Goal: Task Accomplishment & Management: Manage account settings

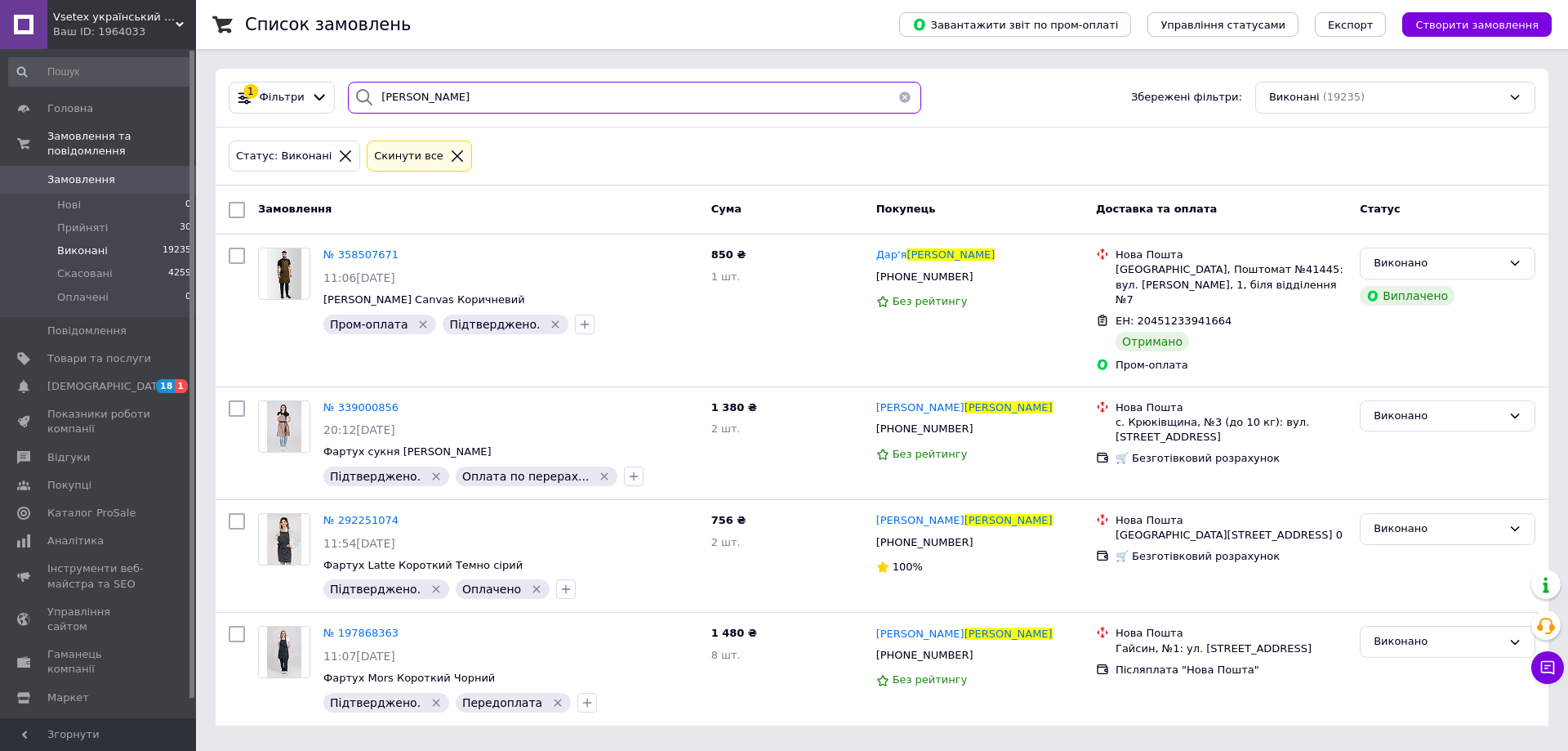
drag, startPoint x: 486, startPoint y: 79, endPoint x: 110, endPoint y: 155, distance: 383.6
click at [110, 155] on div "Vsetex український виробник корпоративного одягу | Уніформи Ваш ID: 1964033 Сай…" at bounding box center [784, 372] width 1568 height 745
click at [898, 95] on button "button" at bounding box center [905, 98] width 33 height 32
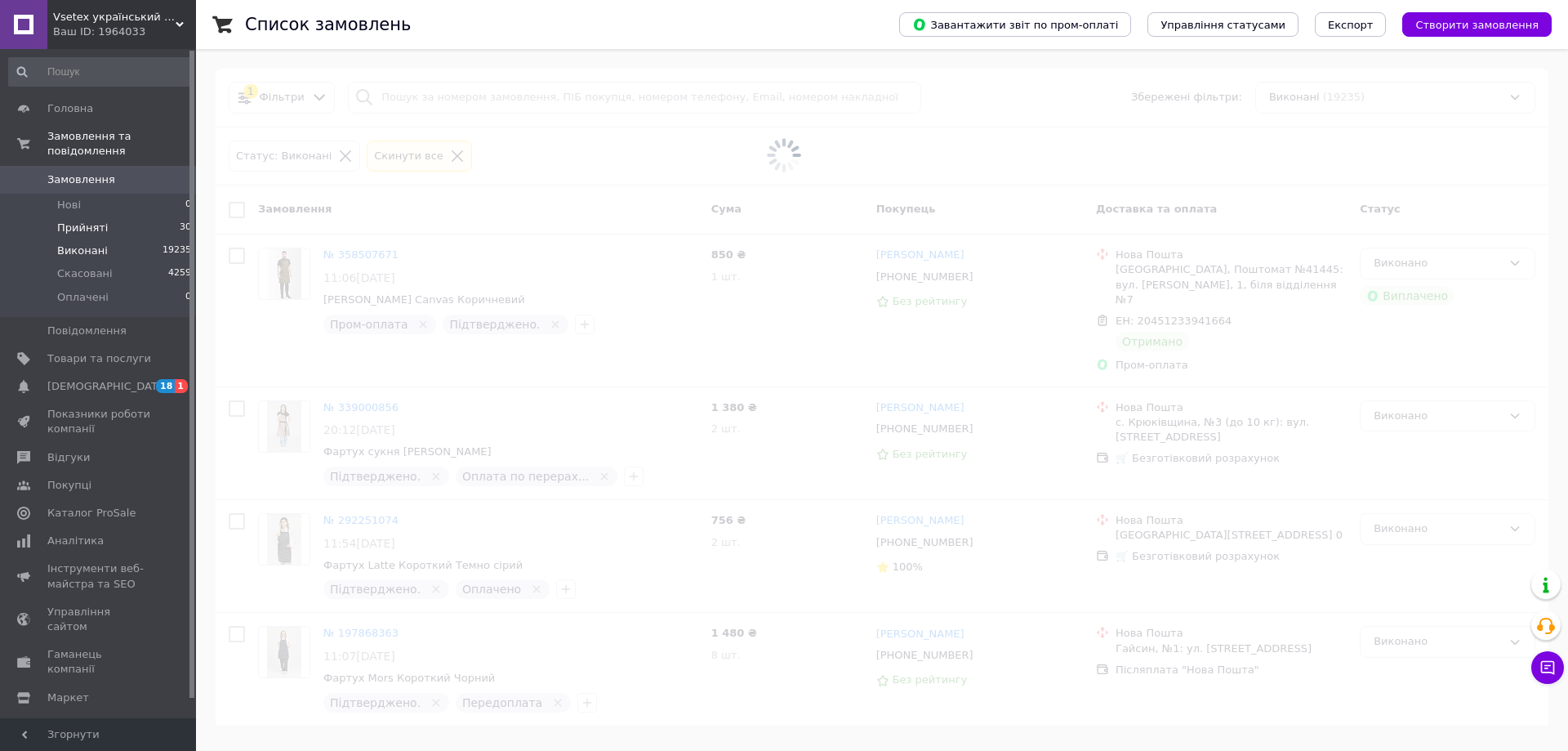
click at [82, 221] on span "Прийняті" at bounding box center [82, 228] width 51 height 15
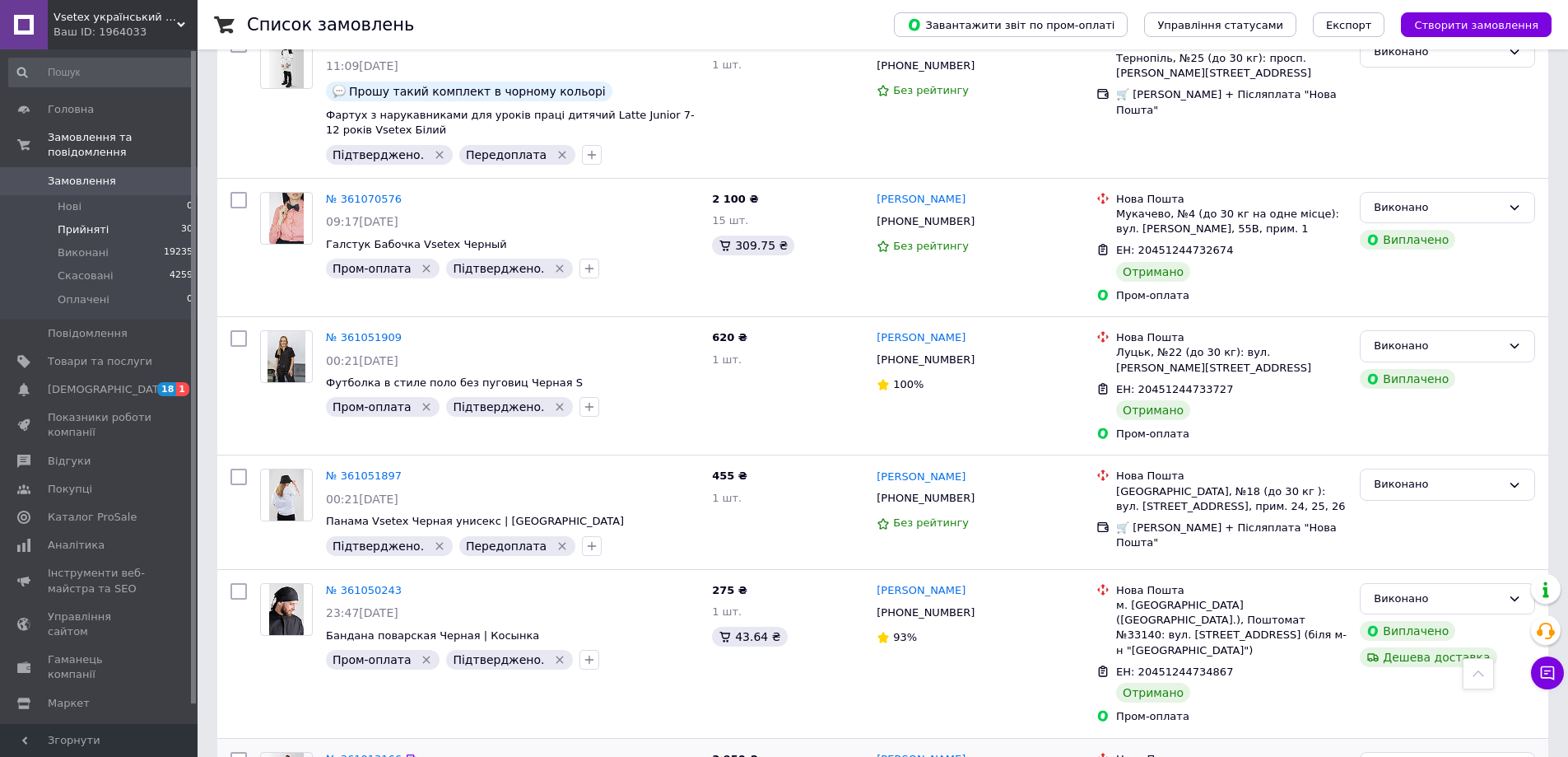
scroll to position [1976, 0]
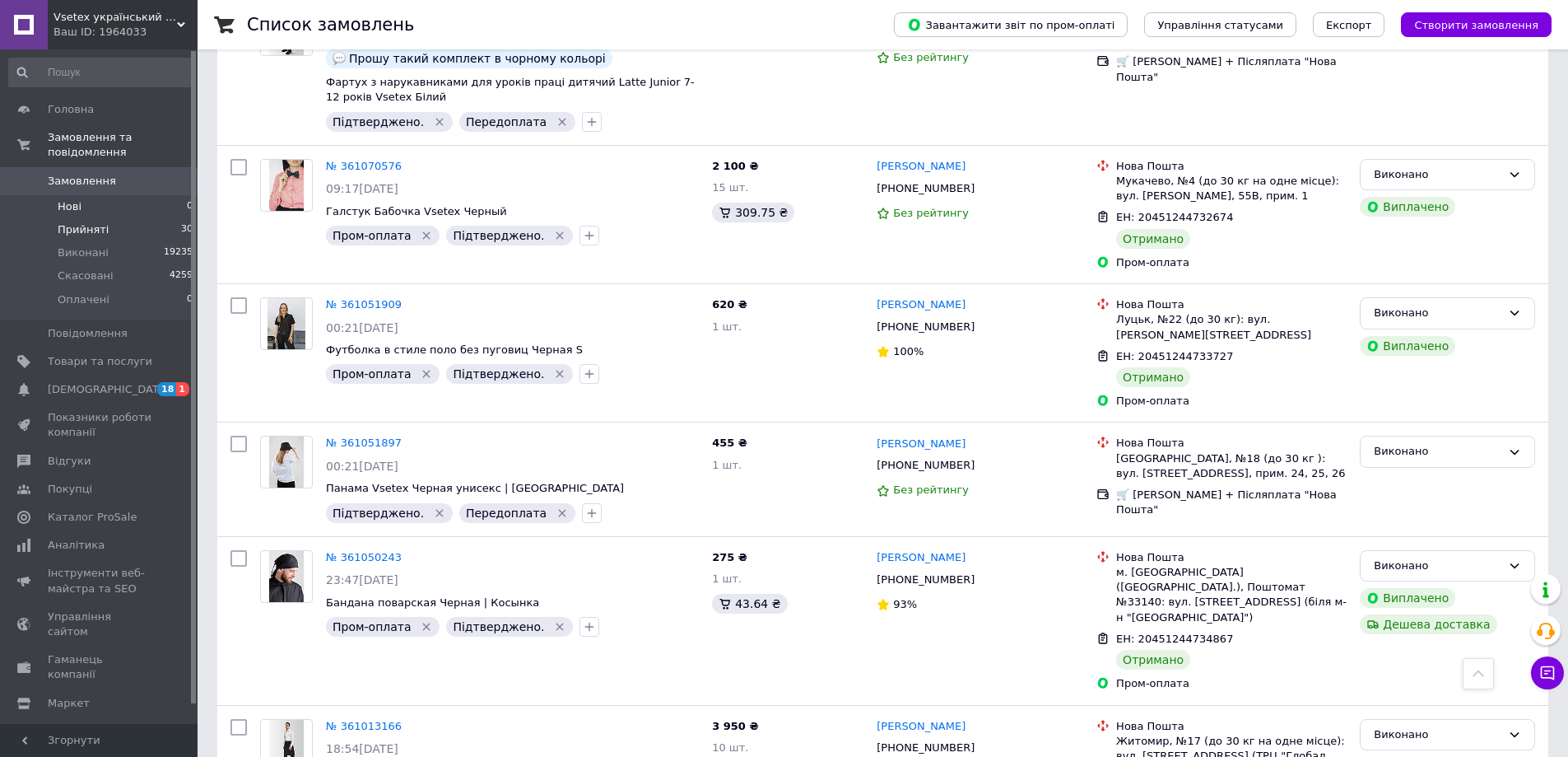
click at [83, 199] on li "Нові 0" at bounding box center [101, 207] width 203 height 23
click at [86, 223] on span "Прийняті" at bounding box center [83, 230] width 51 height 15
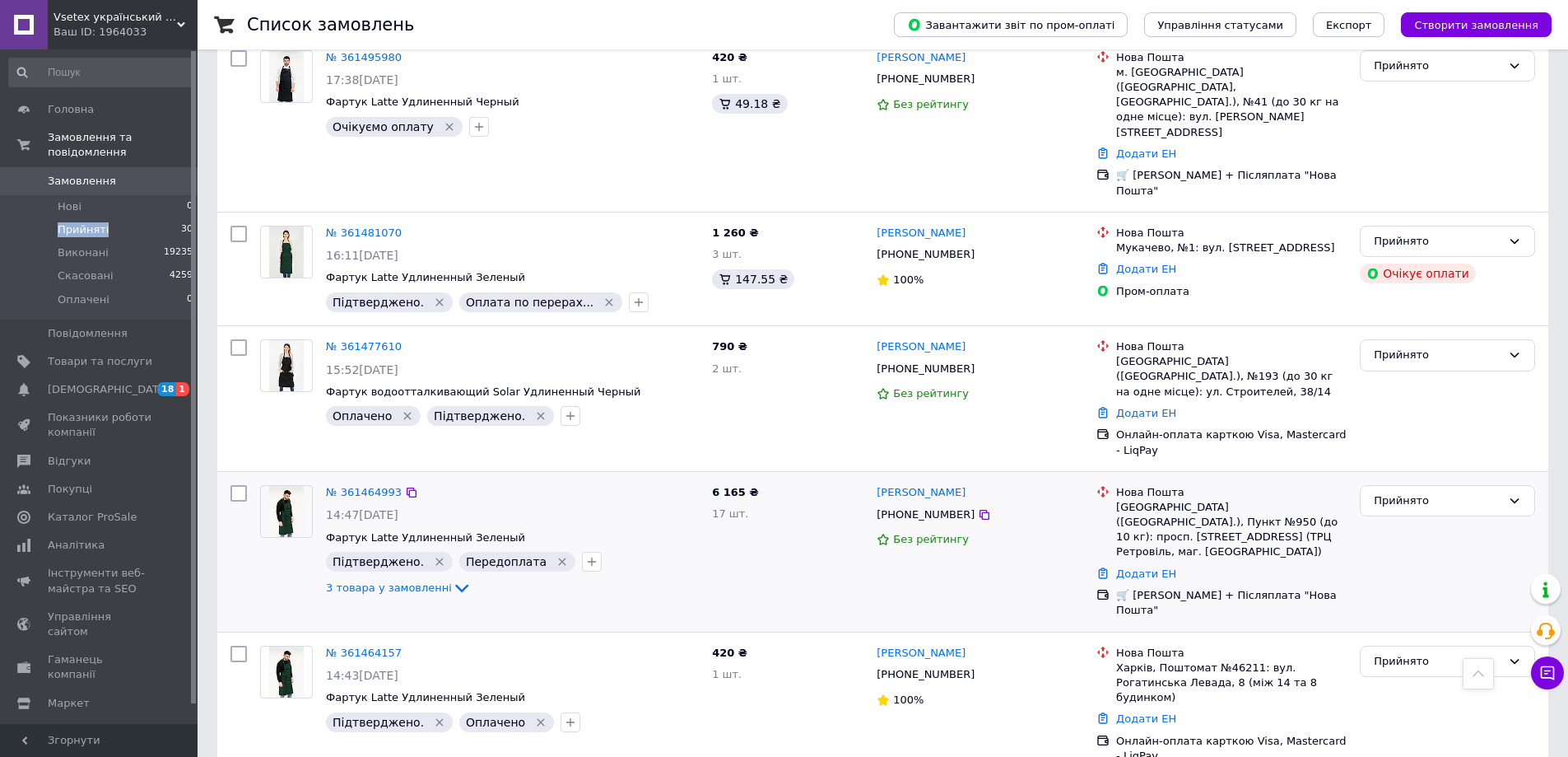
scroll to position [741, 0]
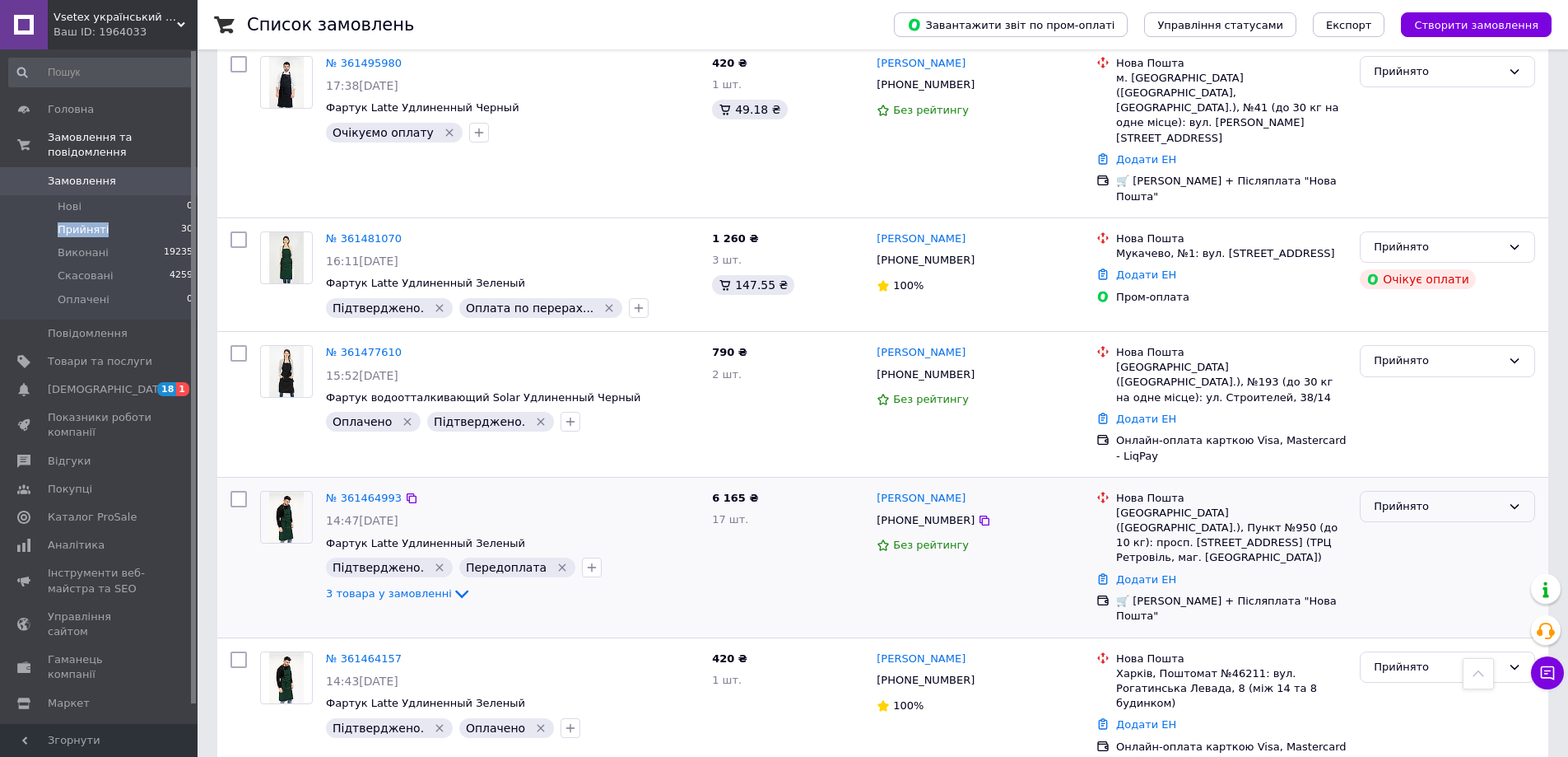
click at [1454, 498] on div "Прийнято" at bounding box center [1437, 506] width 127 height 17
click at [1416, 525] on li "Виконано" at bounding box center [1447, 541] width 173 height 31
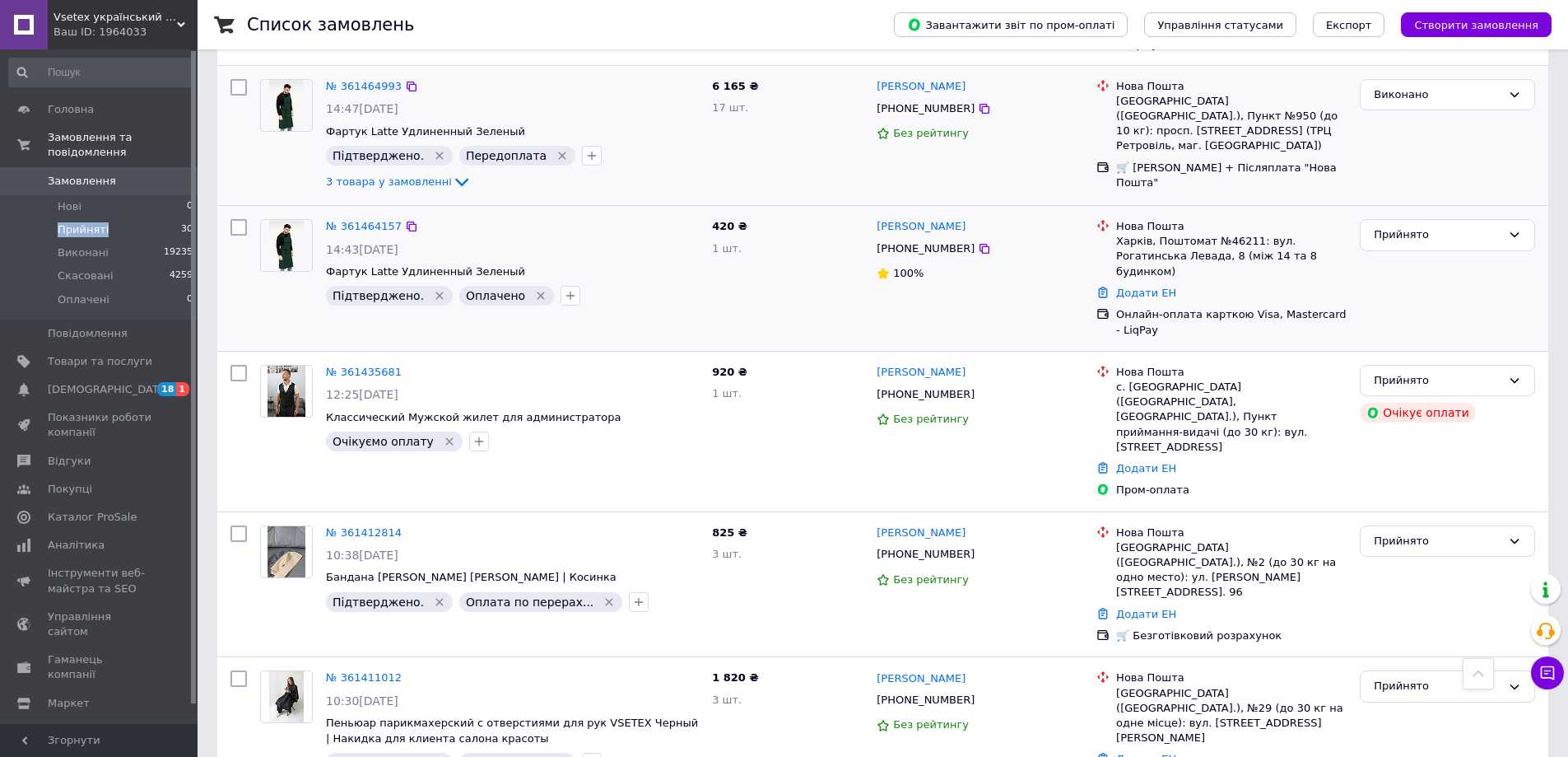
scroll to position [1235, 0]
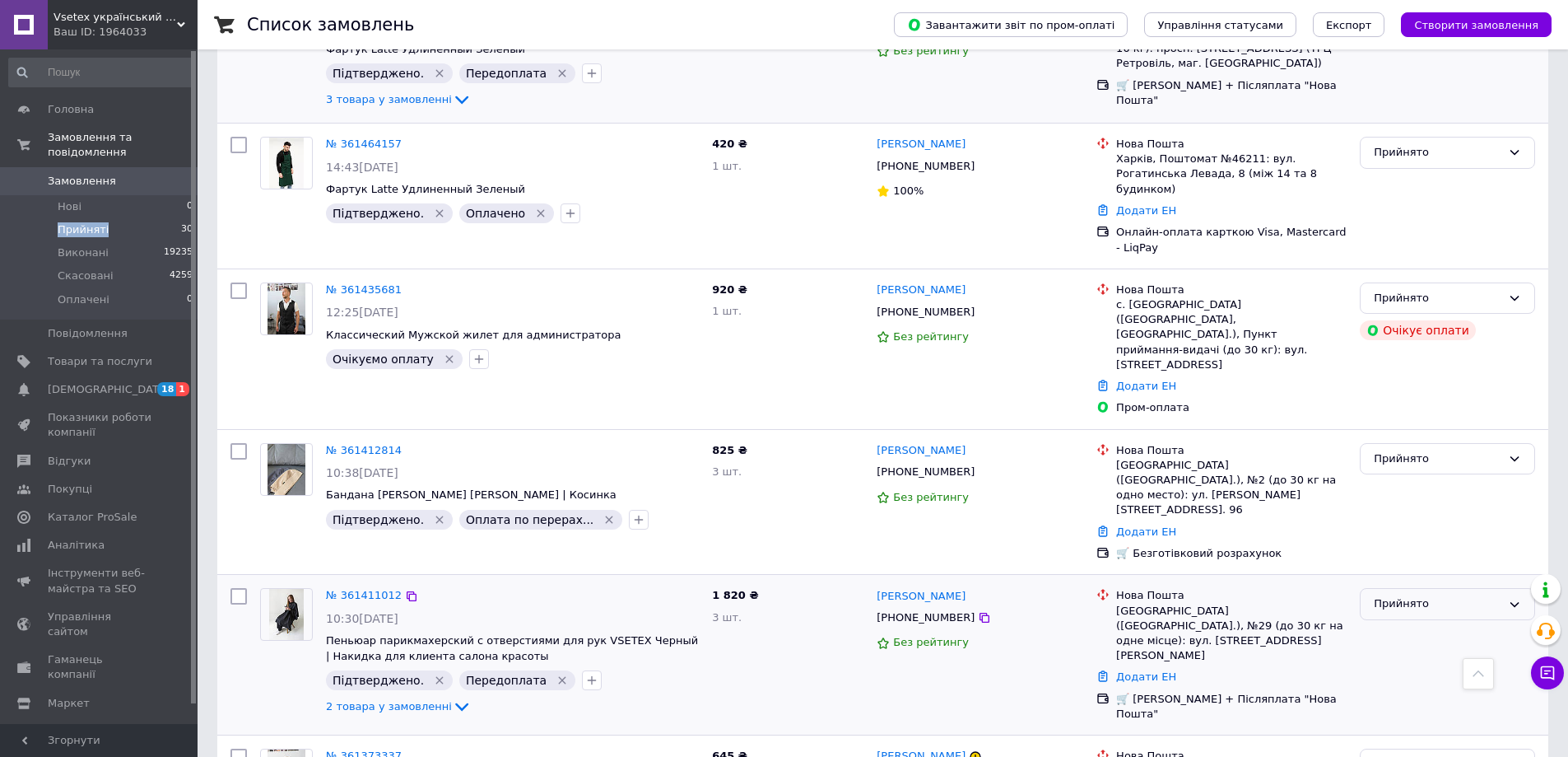
click at [1388, 595] on div "Прийнято" at bounding box center [1437, 603] width 127 height 17
click at [1388, 623] on li "Виконано" at bounding box center [1447, 638] width 173 height 31
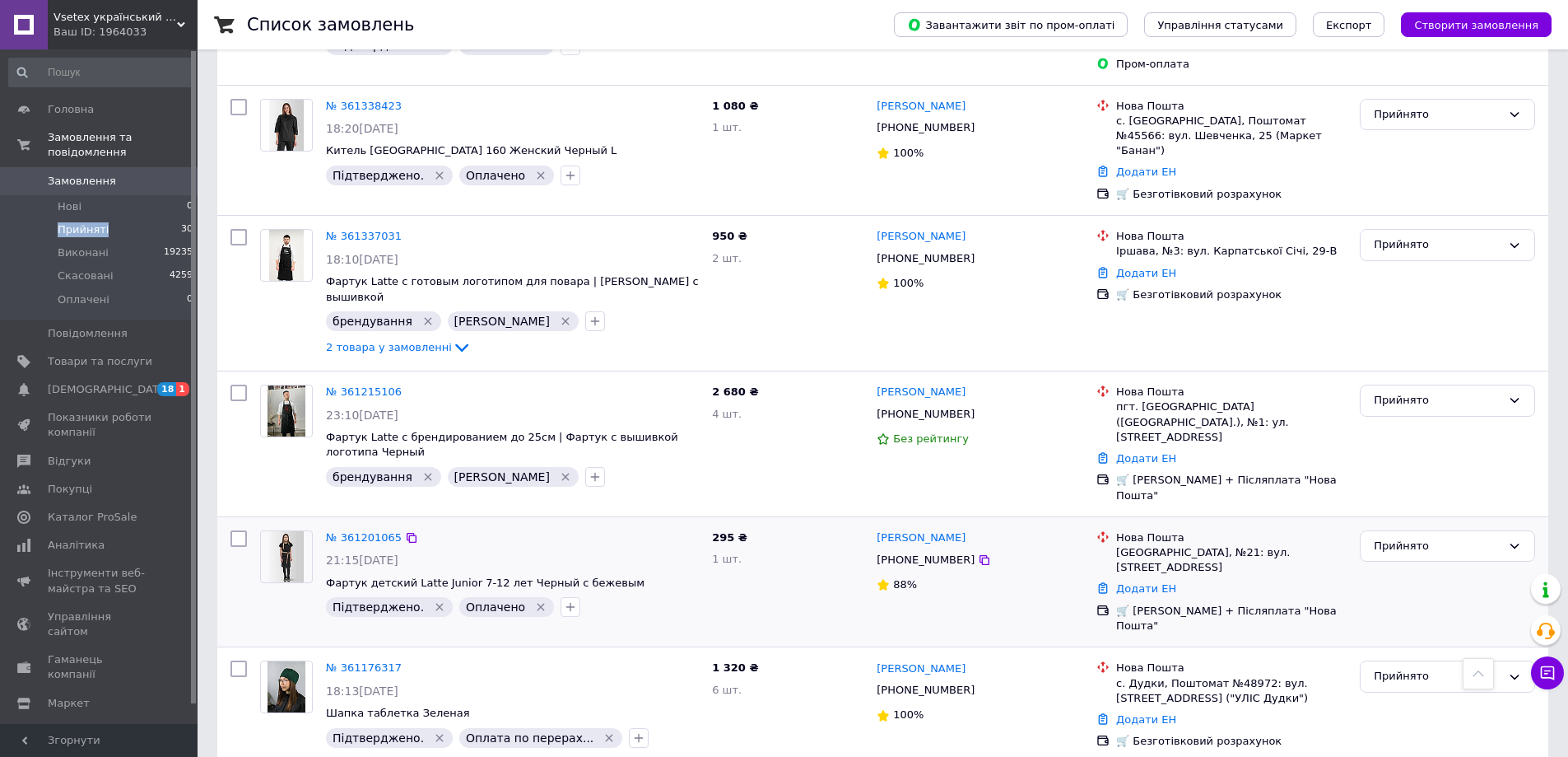
scroll to position [2141, 0]
click at [1462, 530] on div "Прийнято" at bounding box center [1447, 546] width 175 height 32
drag, startPoint x: 1449, startPoint y: 299, endPoint x: 1420, endPoint y: 326, distance: 39.6
click at [1397, 564] on li "Виконано" at bounding box center [1447, 579] width 173 height 31
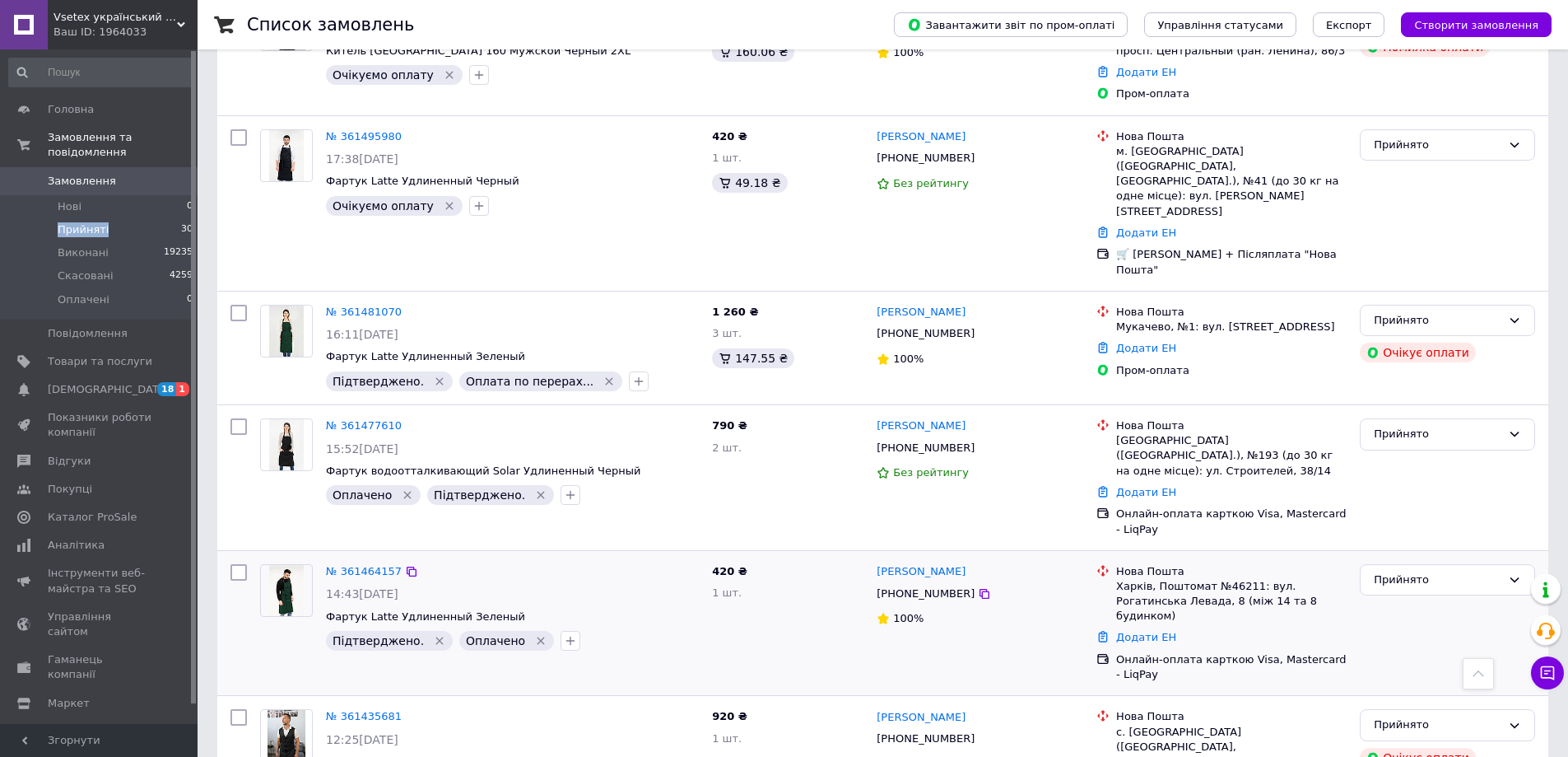
scroll to position [610, 0]
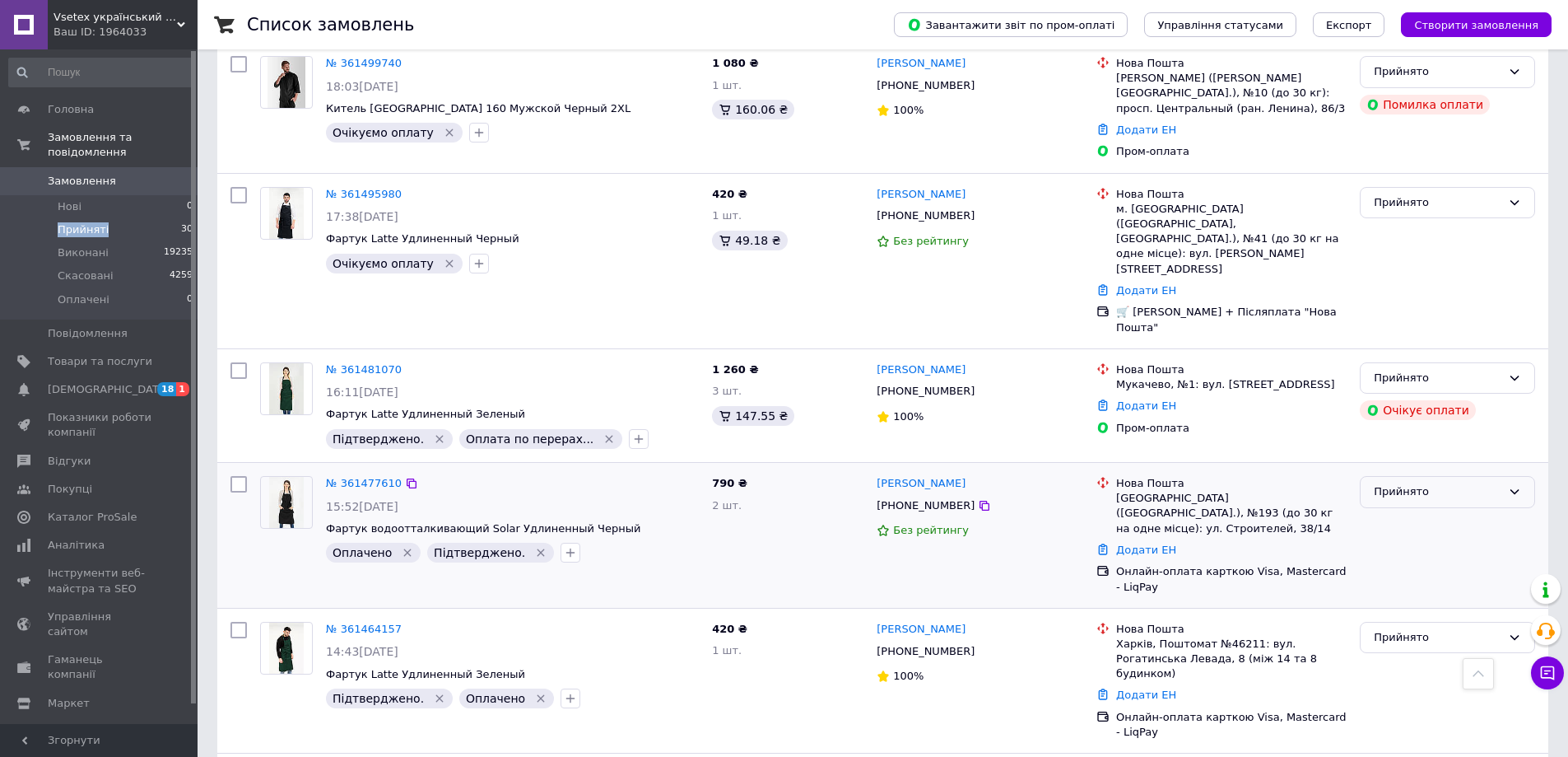
click at [1440, 483] on div "Прийнято" at bounding box center [1437, 491] width 127 height 17
click at [1380, 511] on li "Виконано" at bounding box center [1447, 526] width 173 height 31
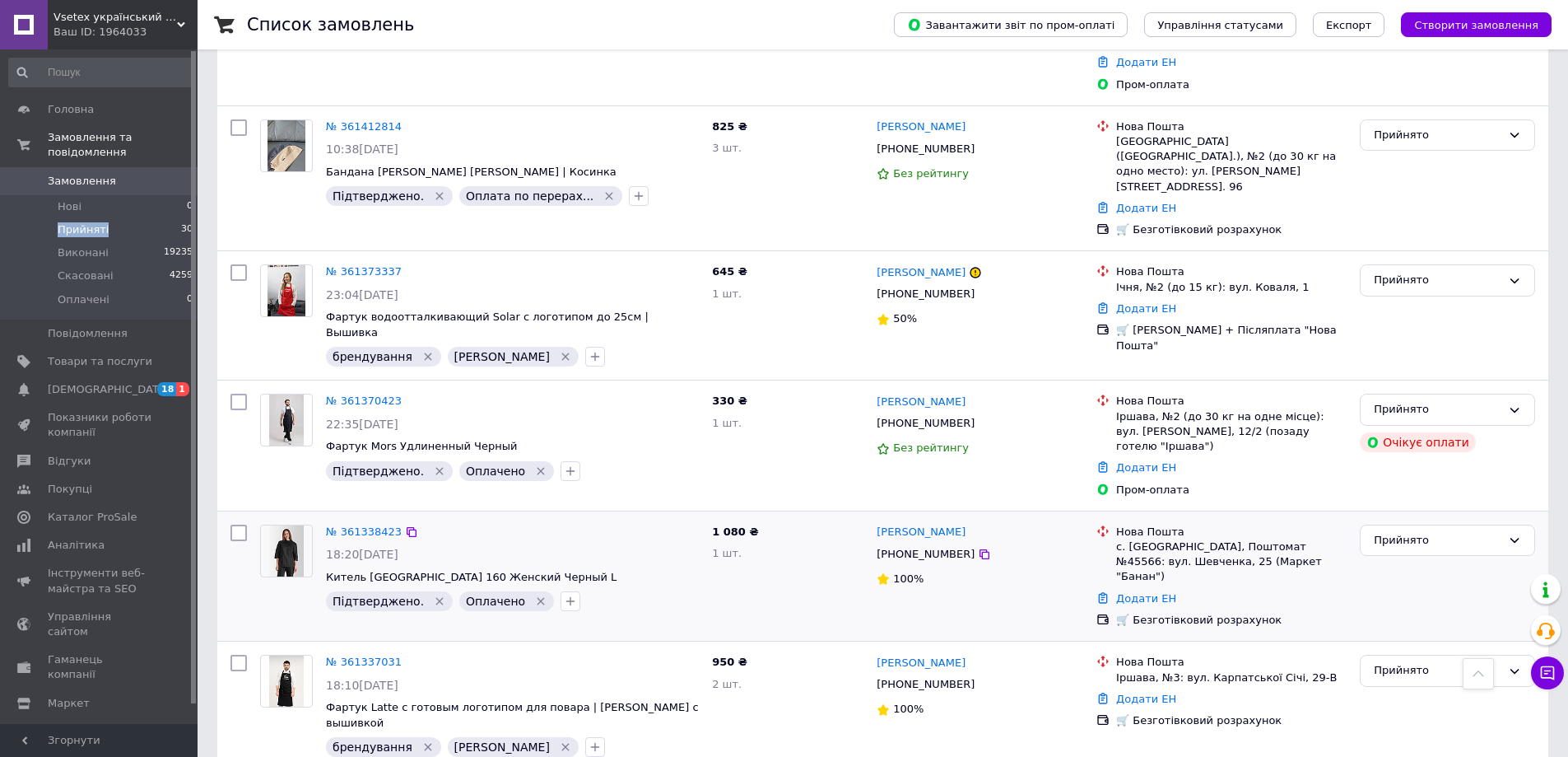
scroll to position [1400, 0]
click at [1460, 529] on div "Прийнято" at bounding box center [1437, 537] width 127 height 17
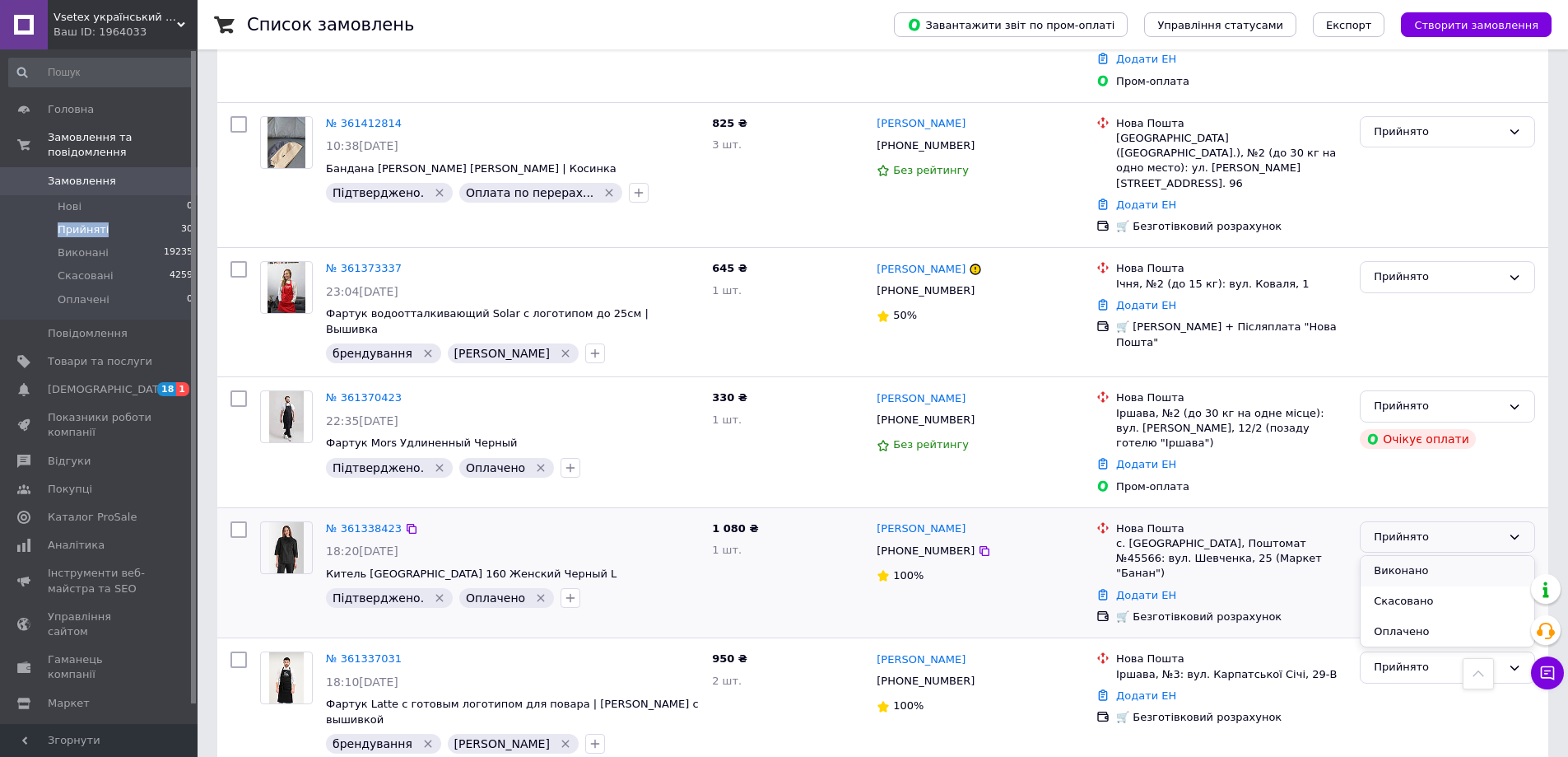
click at [1405, 556] on li "Виконано" at bounding box center [1447, 571] width 173 height 31
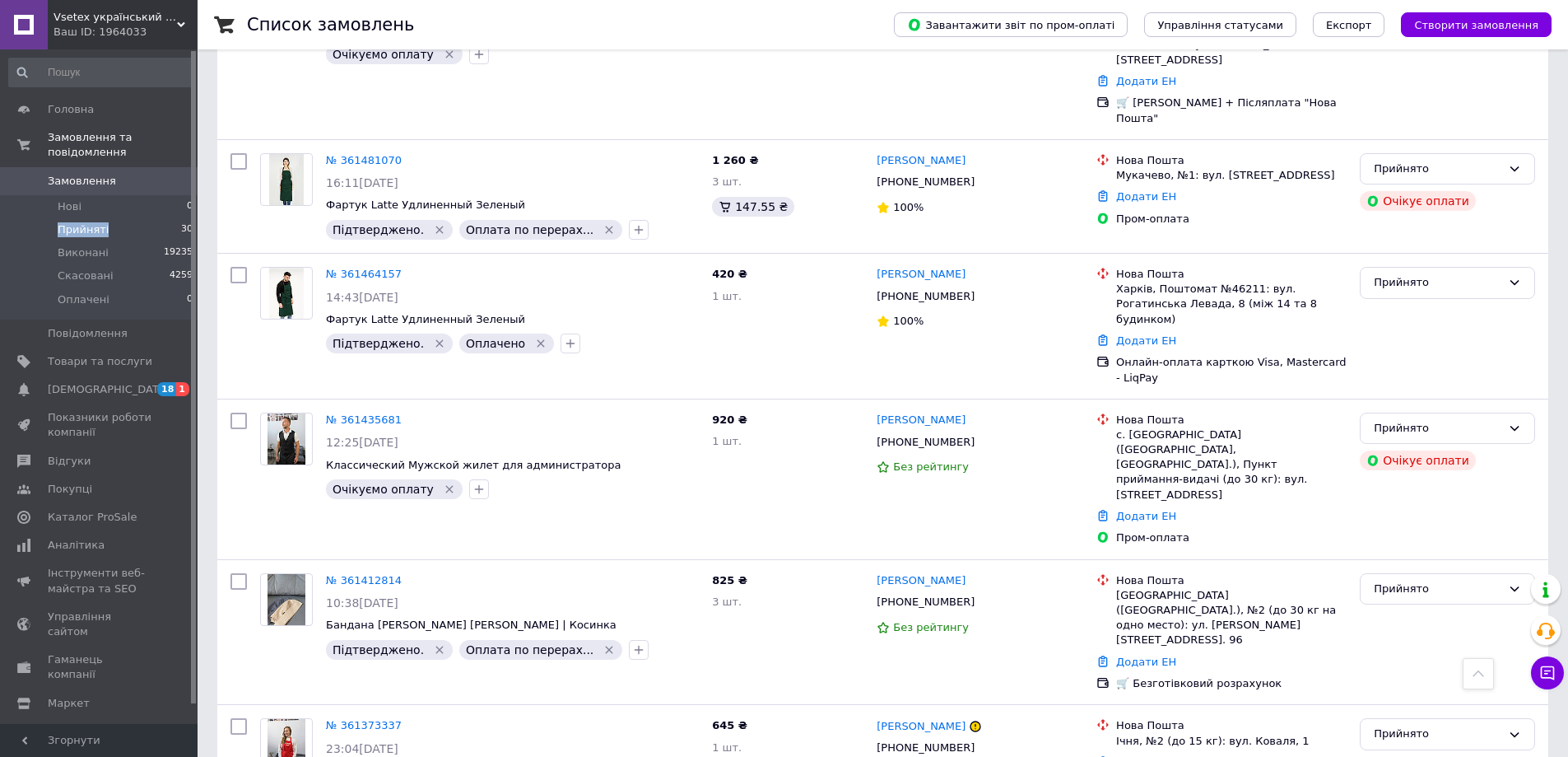
scroll to position [791, 0]
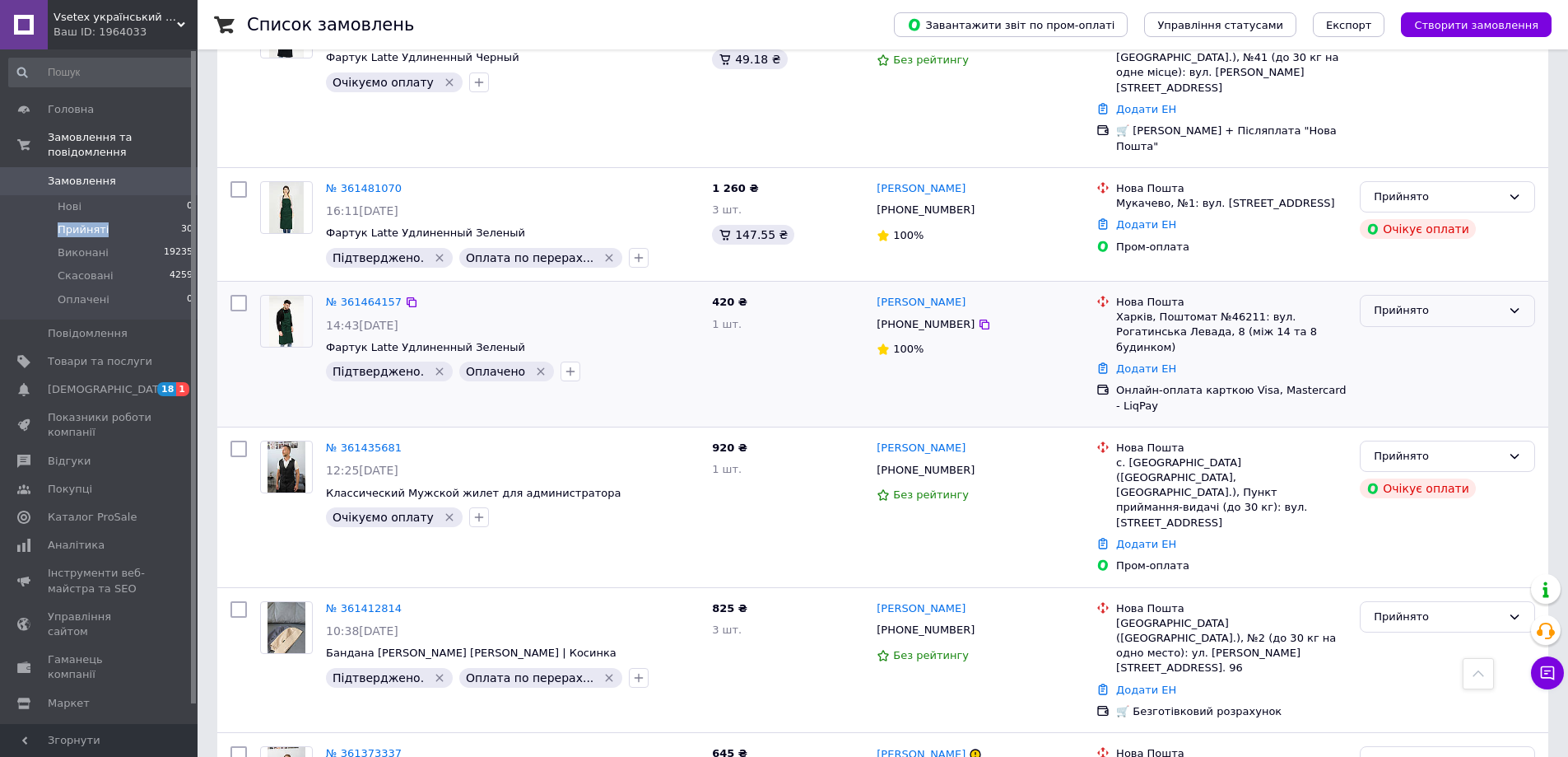
click at [1459, 302] on div "Прийнято" at bounding box center [1437, 310] width 127 height 17
click at [1416, 330] on li "Виконано" at bounding box center [1447, 346] width 173 height 31
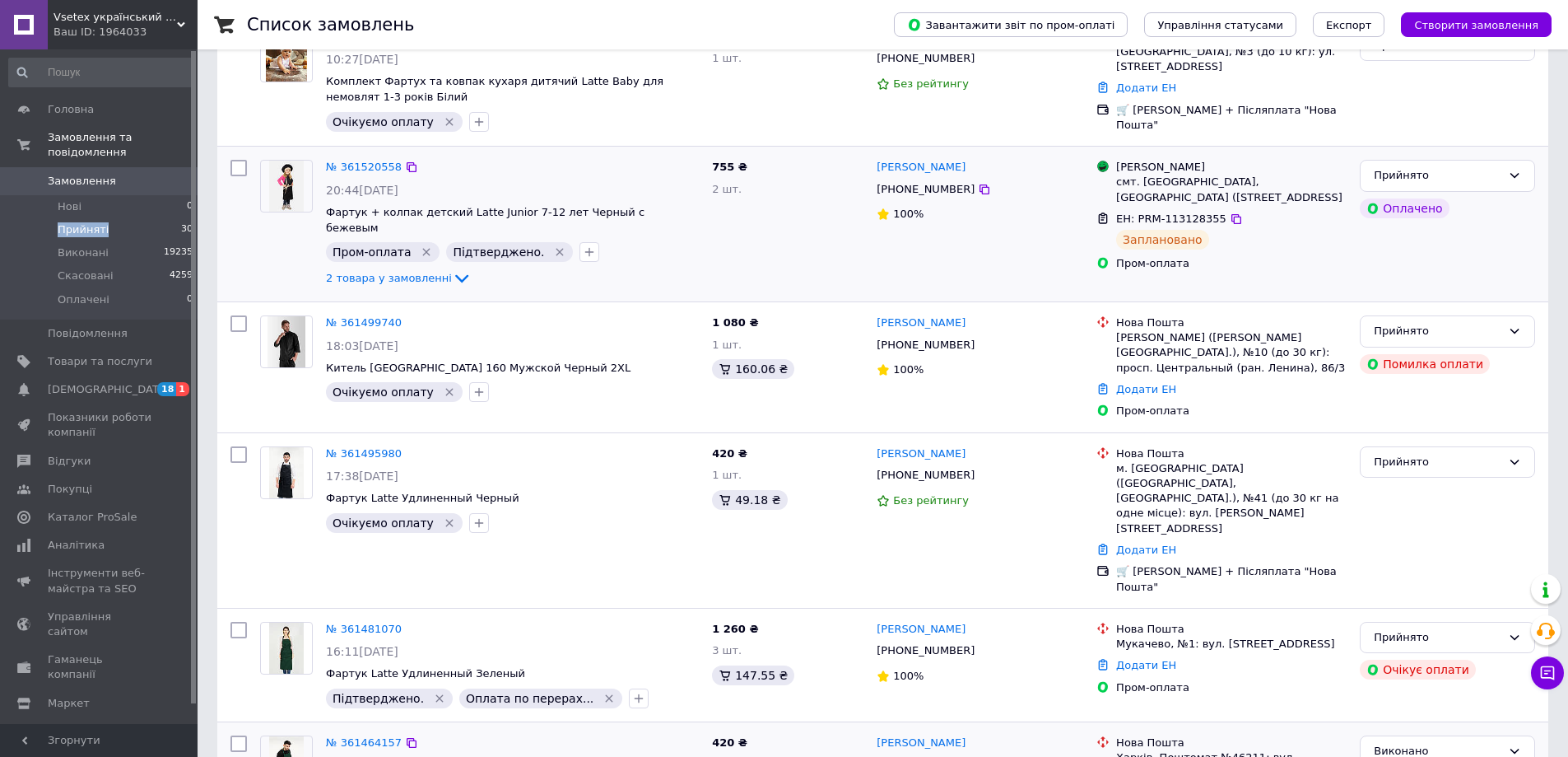
scroll to position [494, 0]
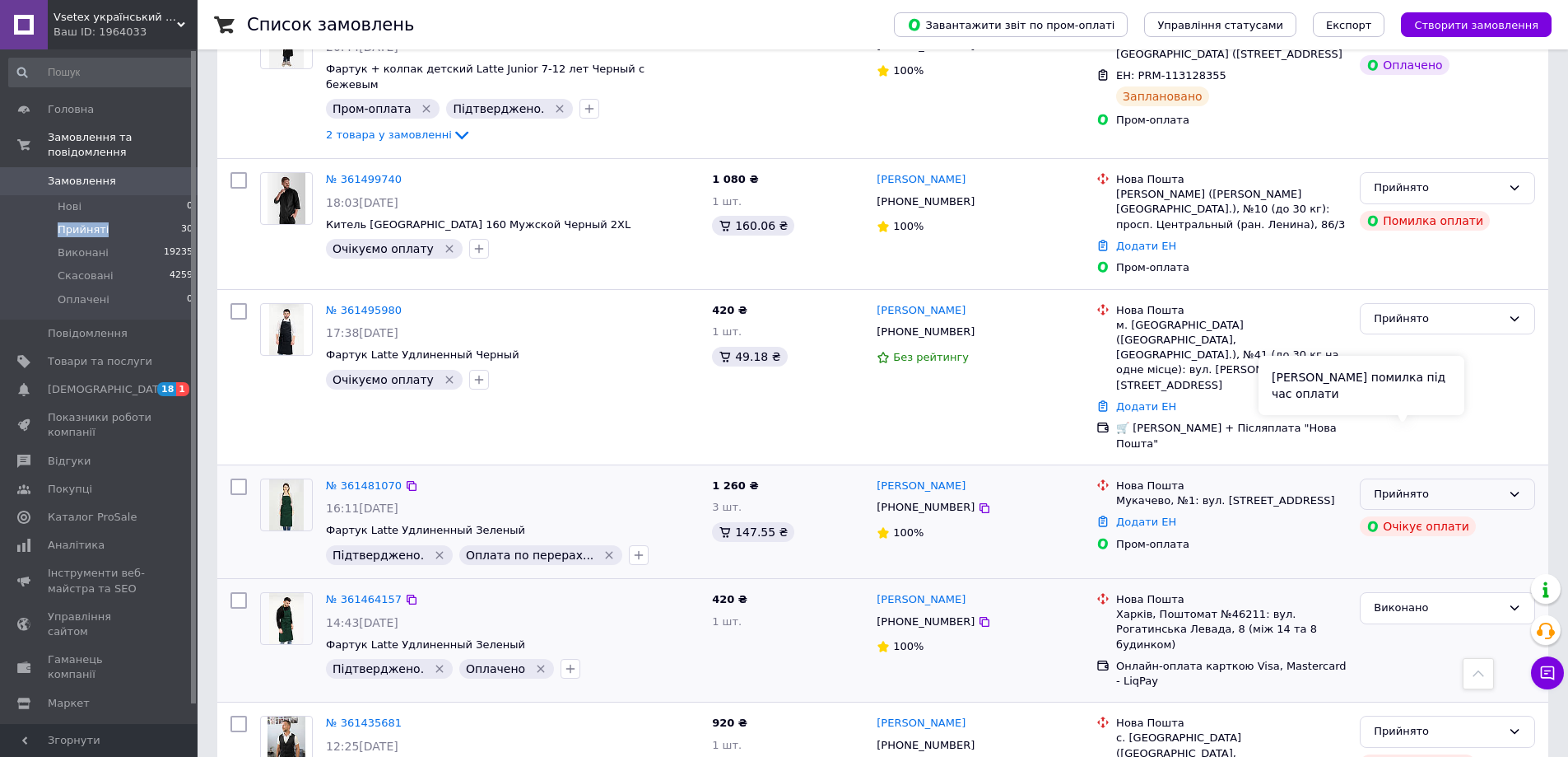
click at [1489, 486] on div "Прийнято" at bounding box center [1437, 494] width 127 height 17
click at [1408, 513] on li "Виконано" at bounding box center [1447, 528] width 173 height 31
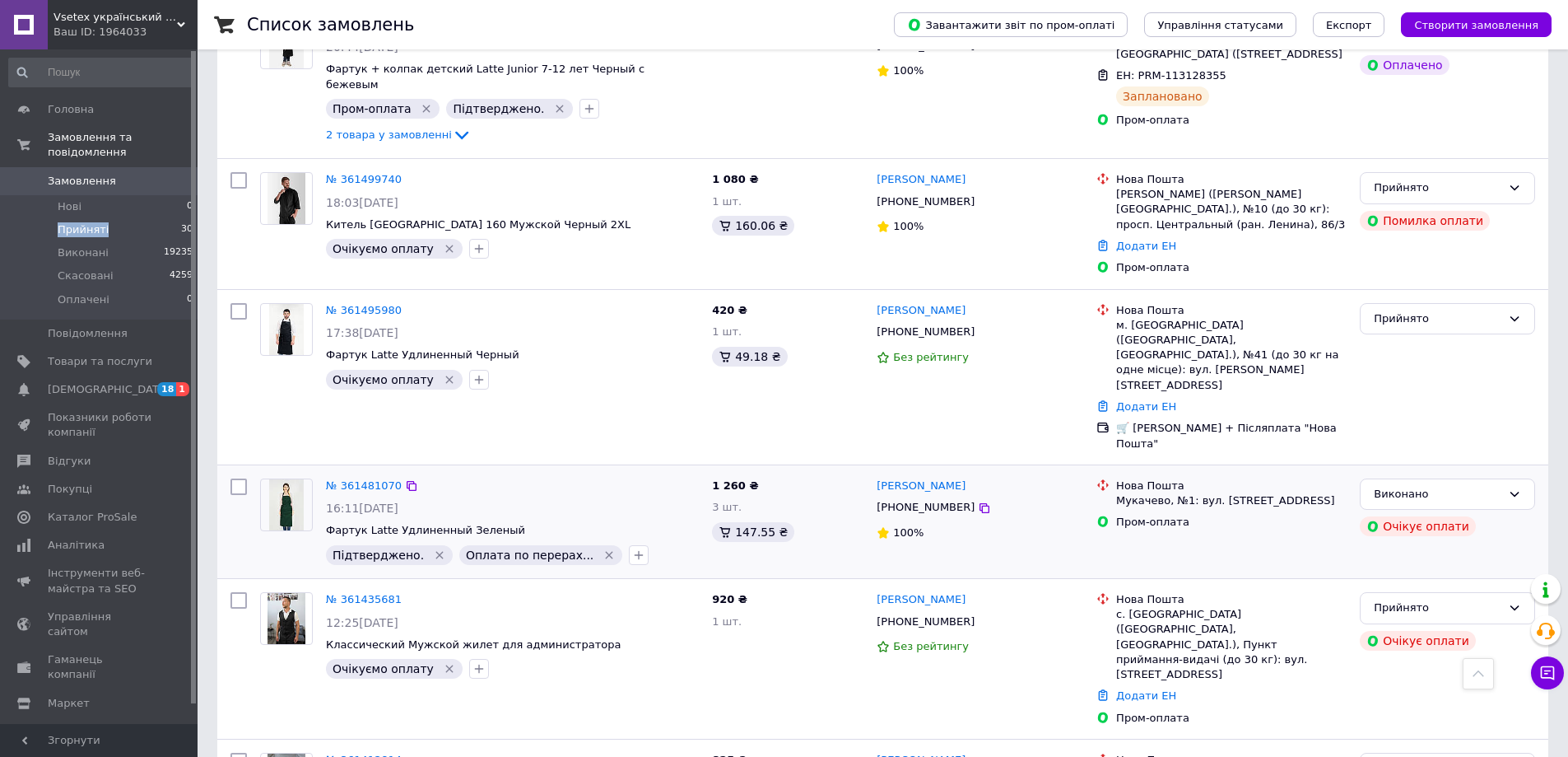
scroll to position [0, 0]
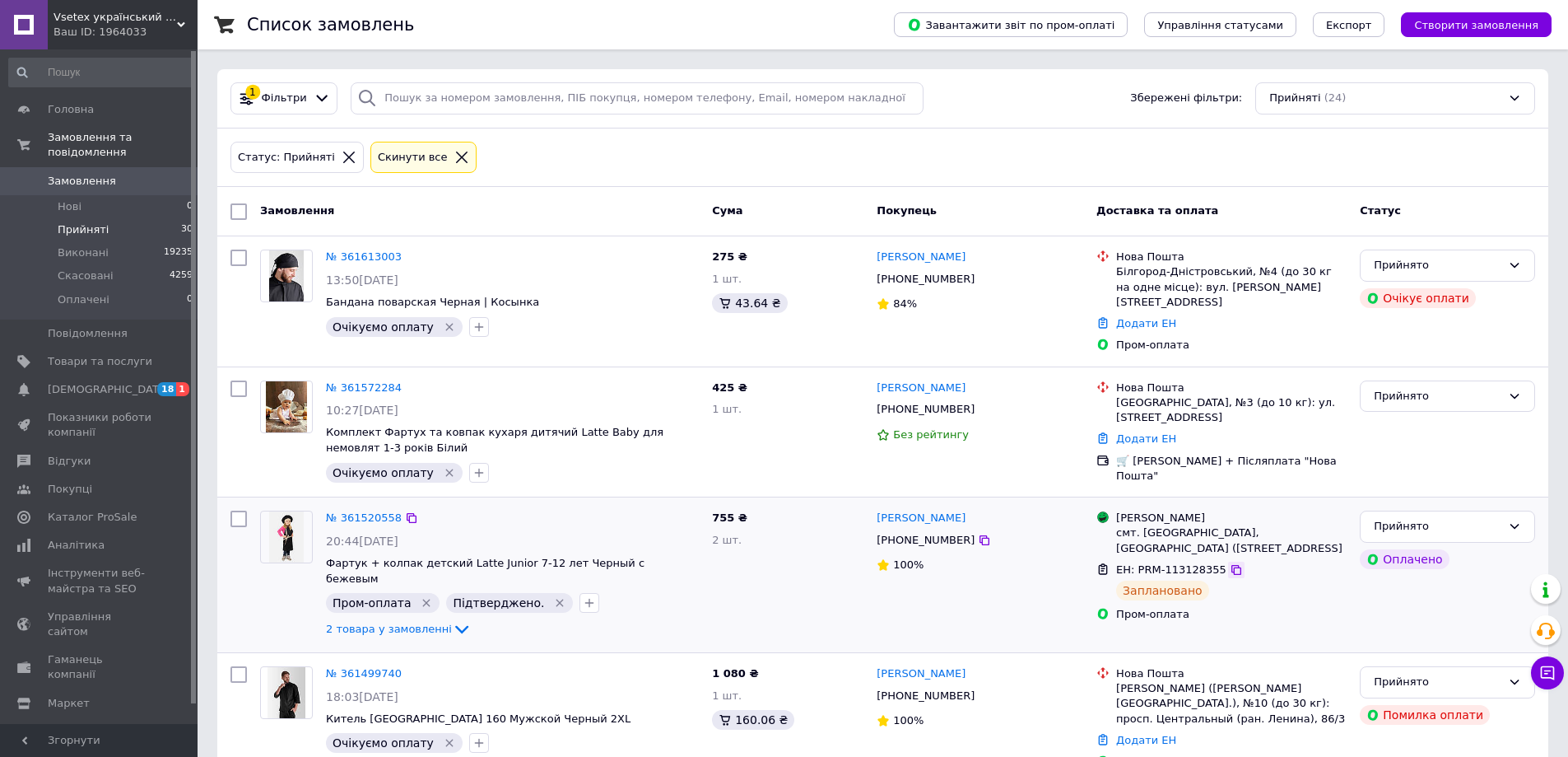
click at [1231, 565] on icon at bounding box center [1236, 569] width 10 height 10
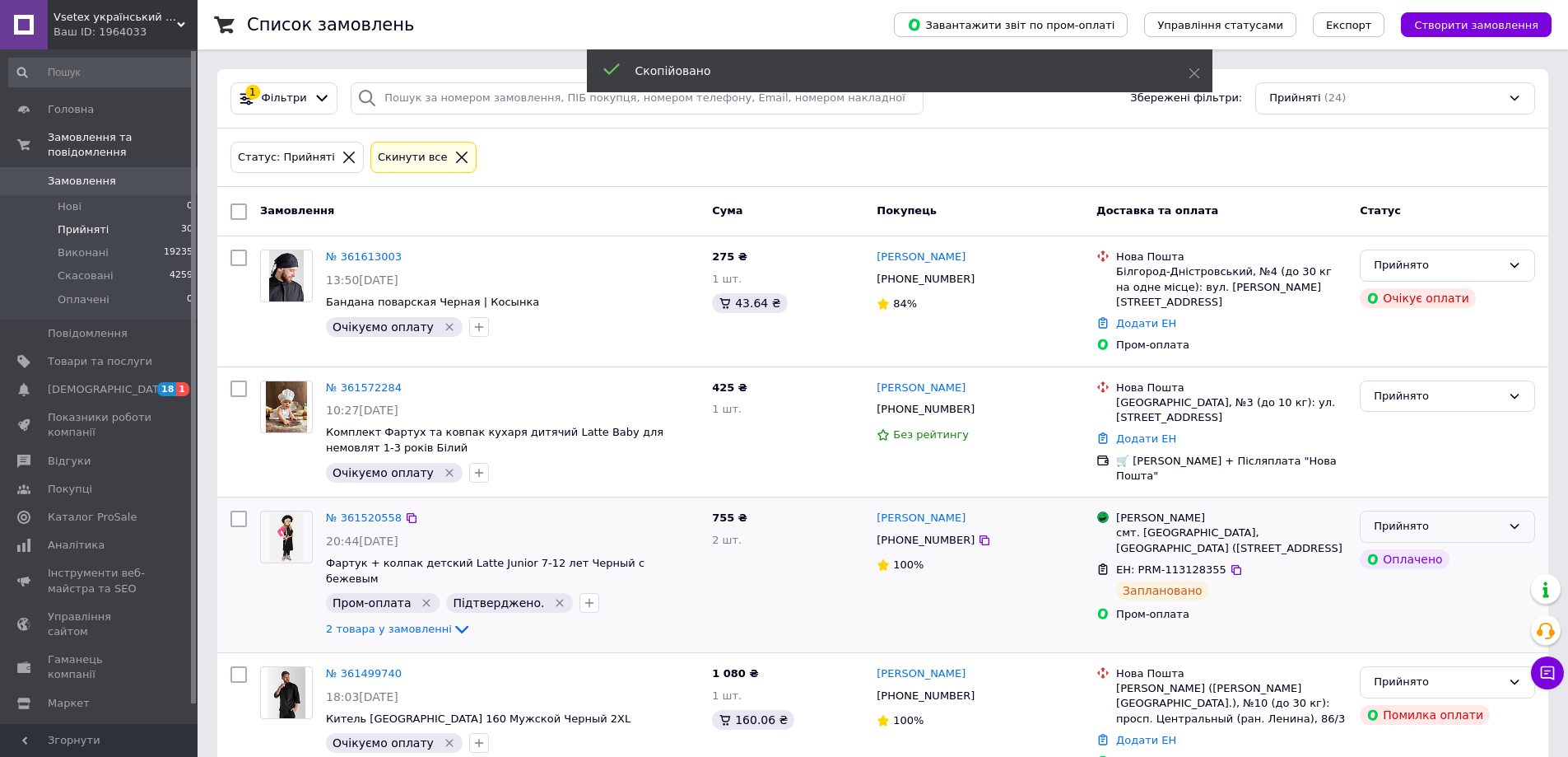
click at [1469, 518] on div "Прийнято" at bounding box center [1437, 526] width 127 height 17
click at [1457, 546] on li "Виконано" at bounding box center [1447, 561] width 173 height 31
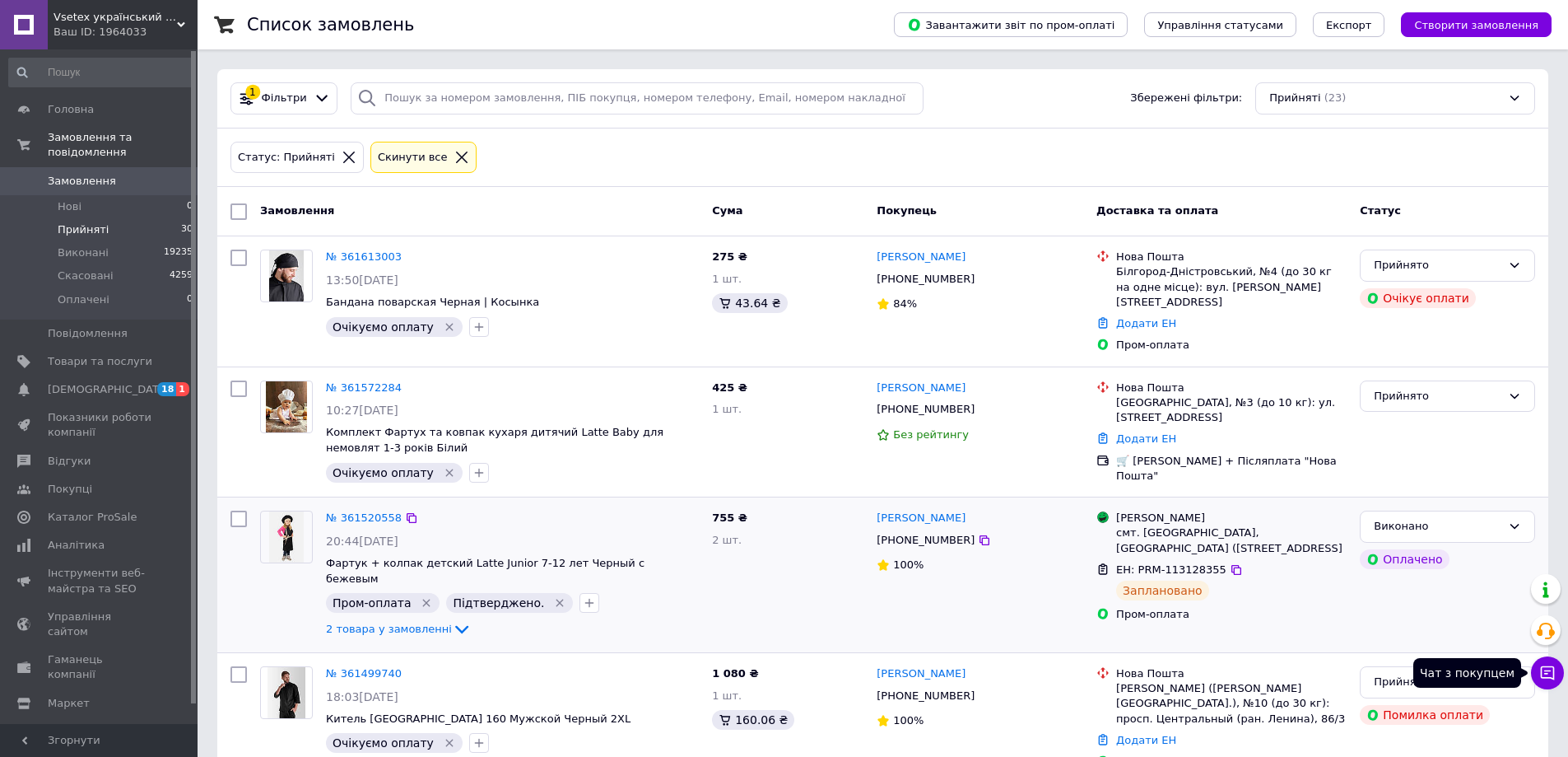
click at [1546, 682] on button "Чат з покупцем" at bounding box center [1546, 673] width 33 height 33
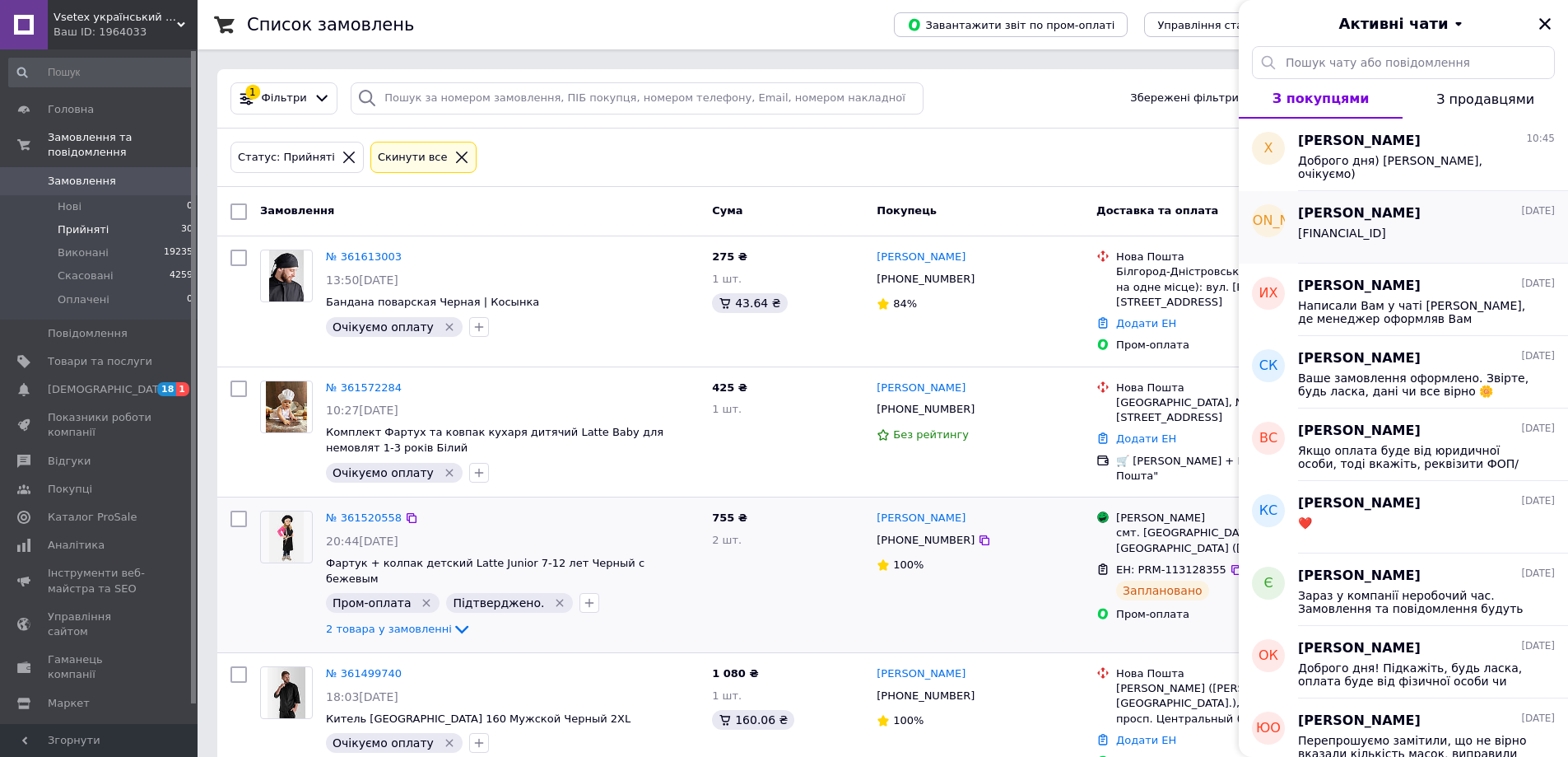
click at [1410, 217] on div "Юля Лысенко 11.09.2025" at bounding box center [1426, 213] width 257 height 19
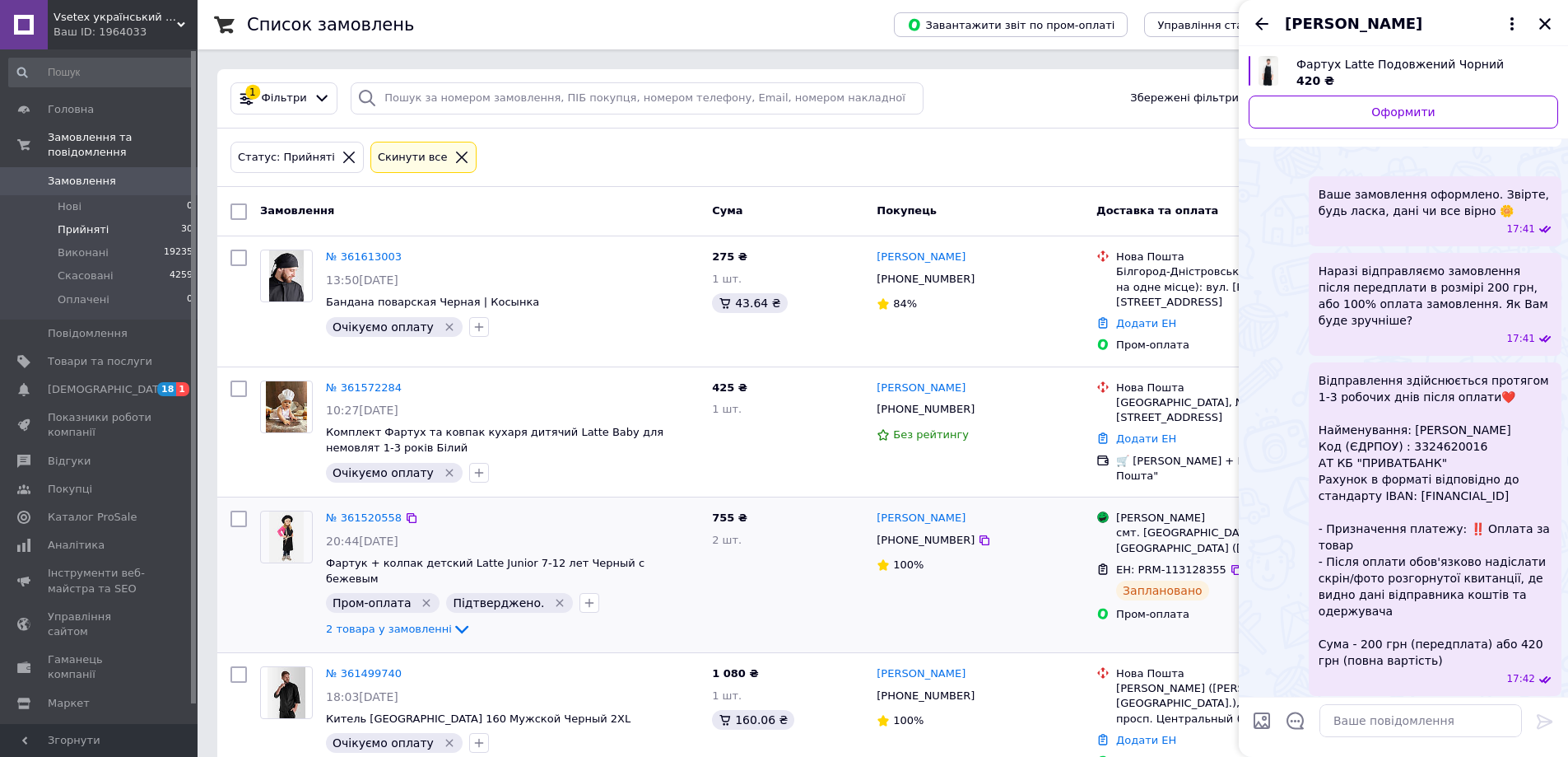
scroll to position [842, 0]
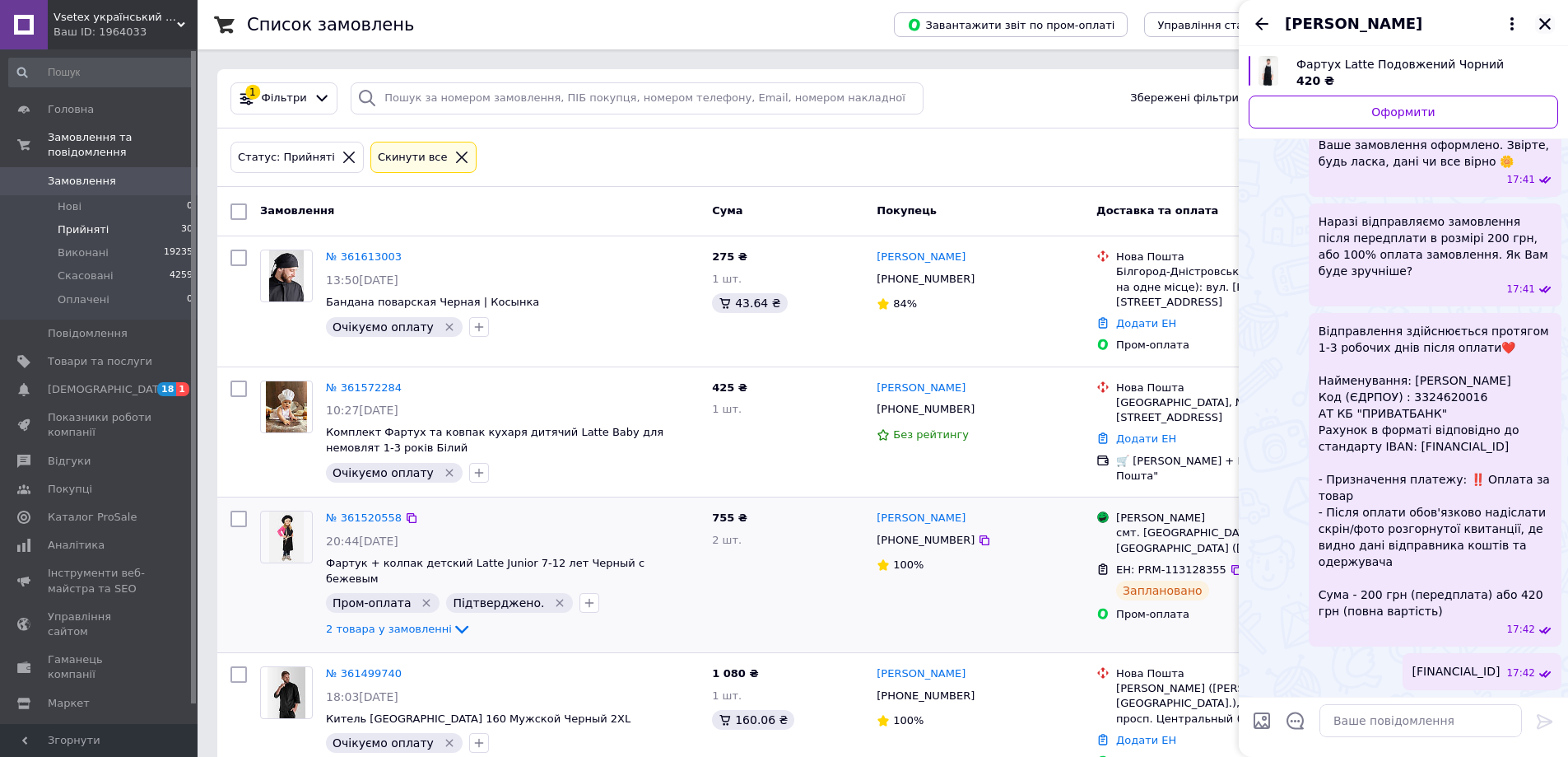
click at [1544, 23] on icon "Закрити" at bounding box center [1545, 23] width 12 height 12
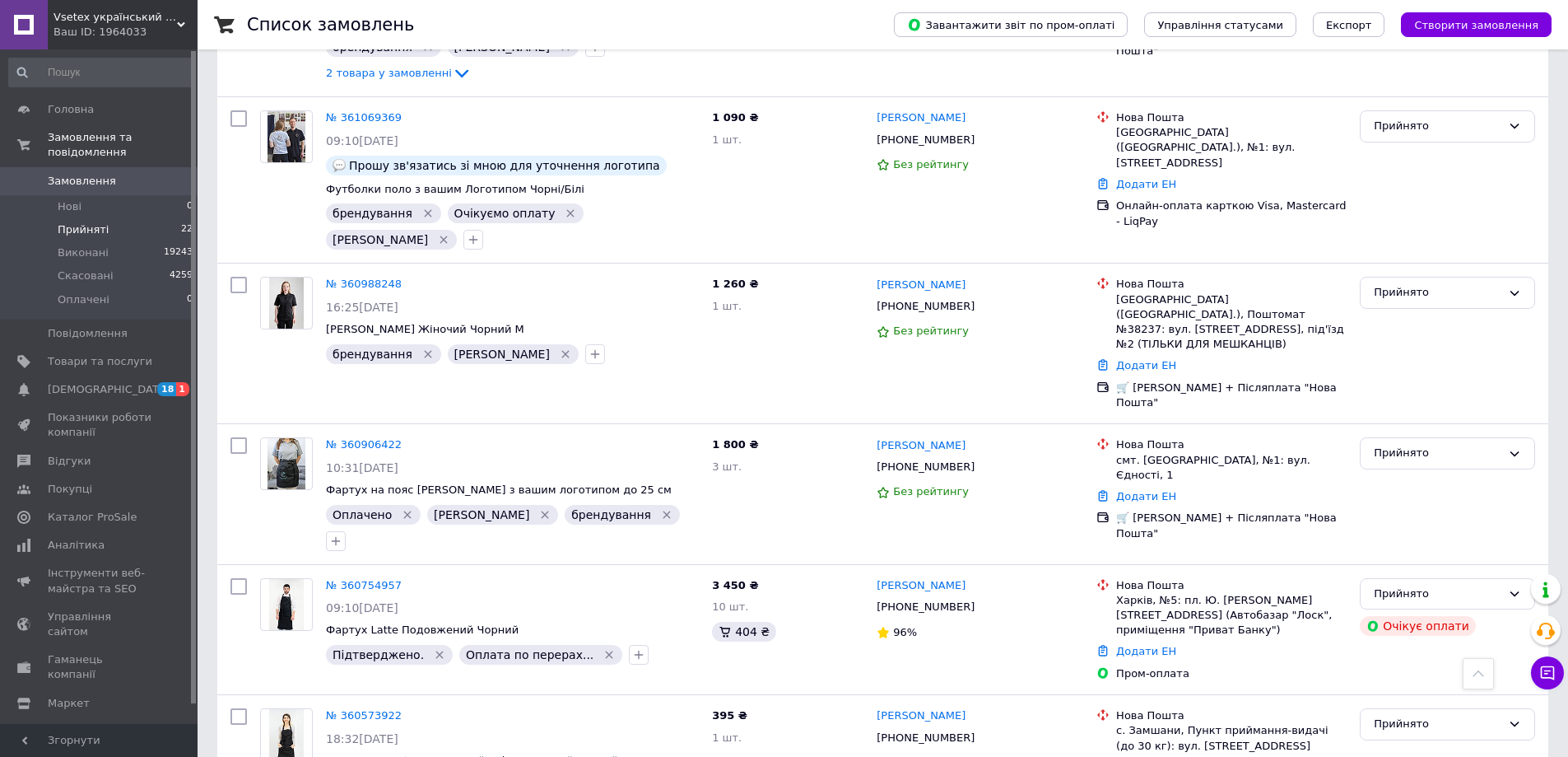
scroll to position [1790, 0]
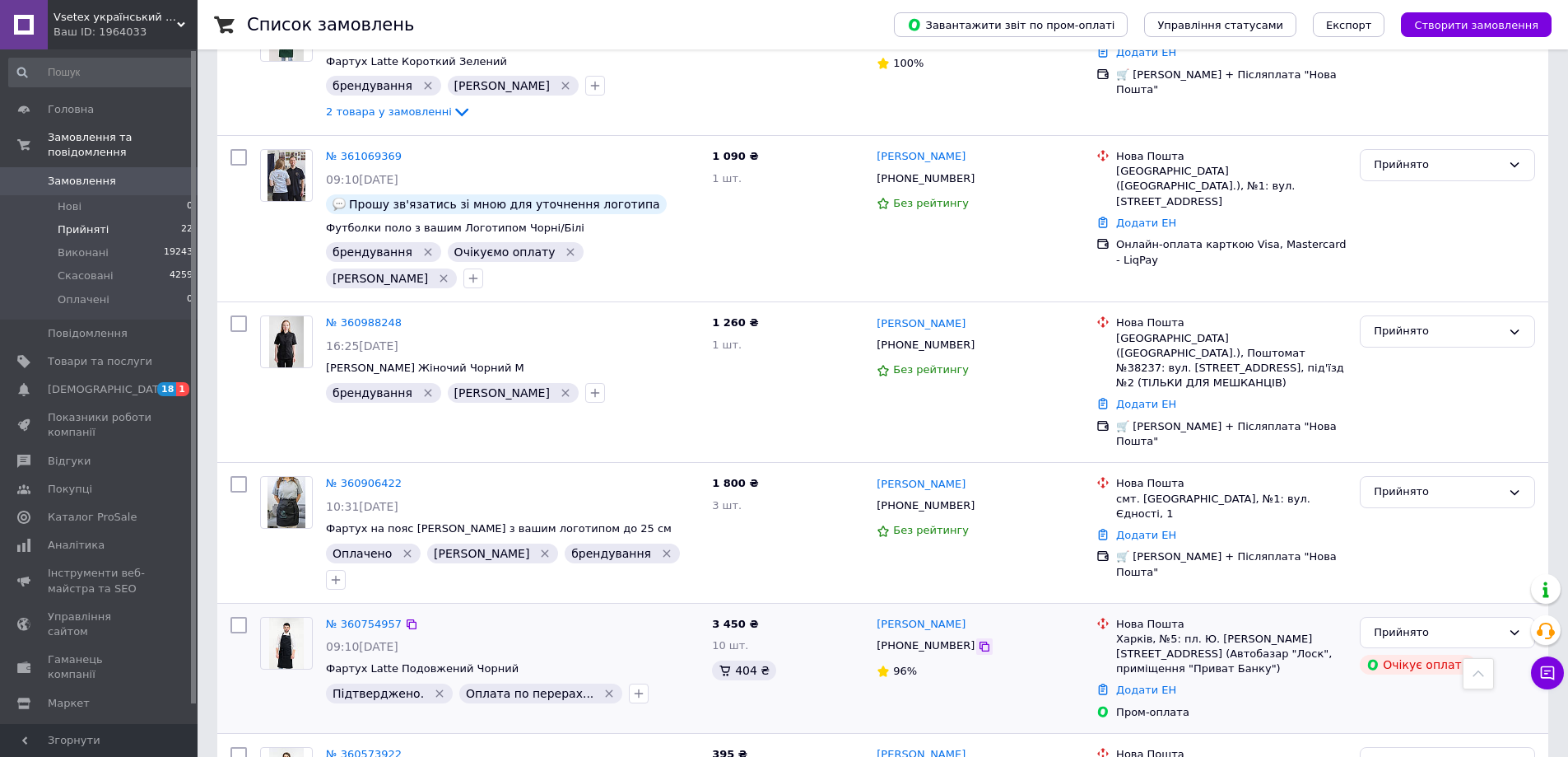
click at [977, 639] on icon at bounding box center [984, 646] width 13 height 13
click at [1497, 624] on div "Прийнято" at bounding box center [1437, 632] width 127 height 17
click at [1415, 651] on li "Виконано" at bounding box center [1447, 666] width 173 height 31
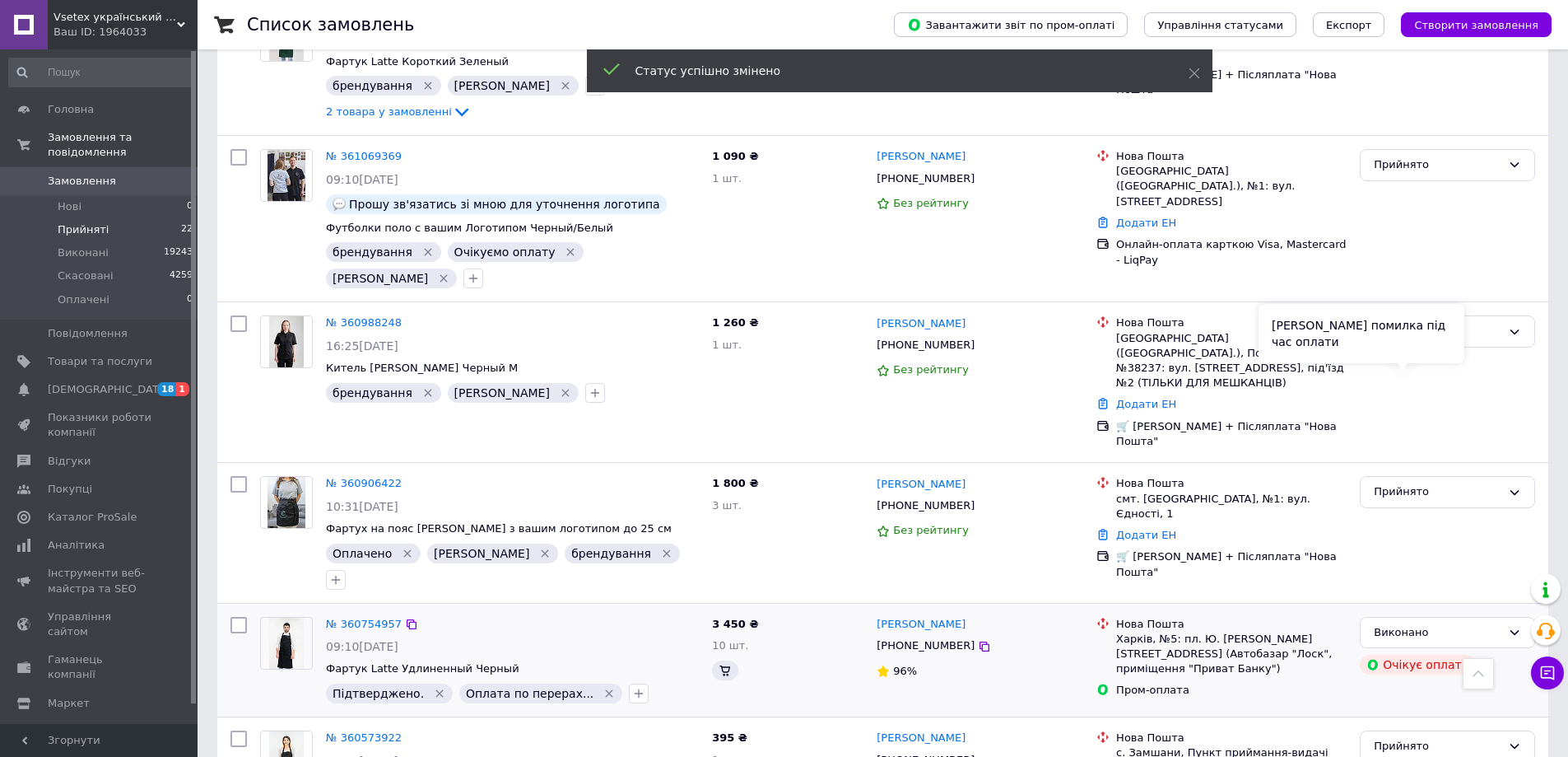
scroll to position [1775, 0]
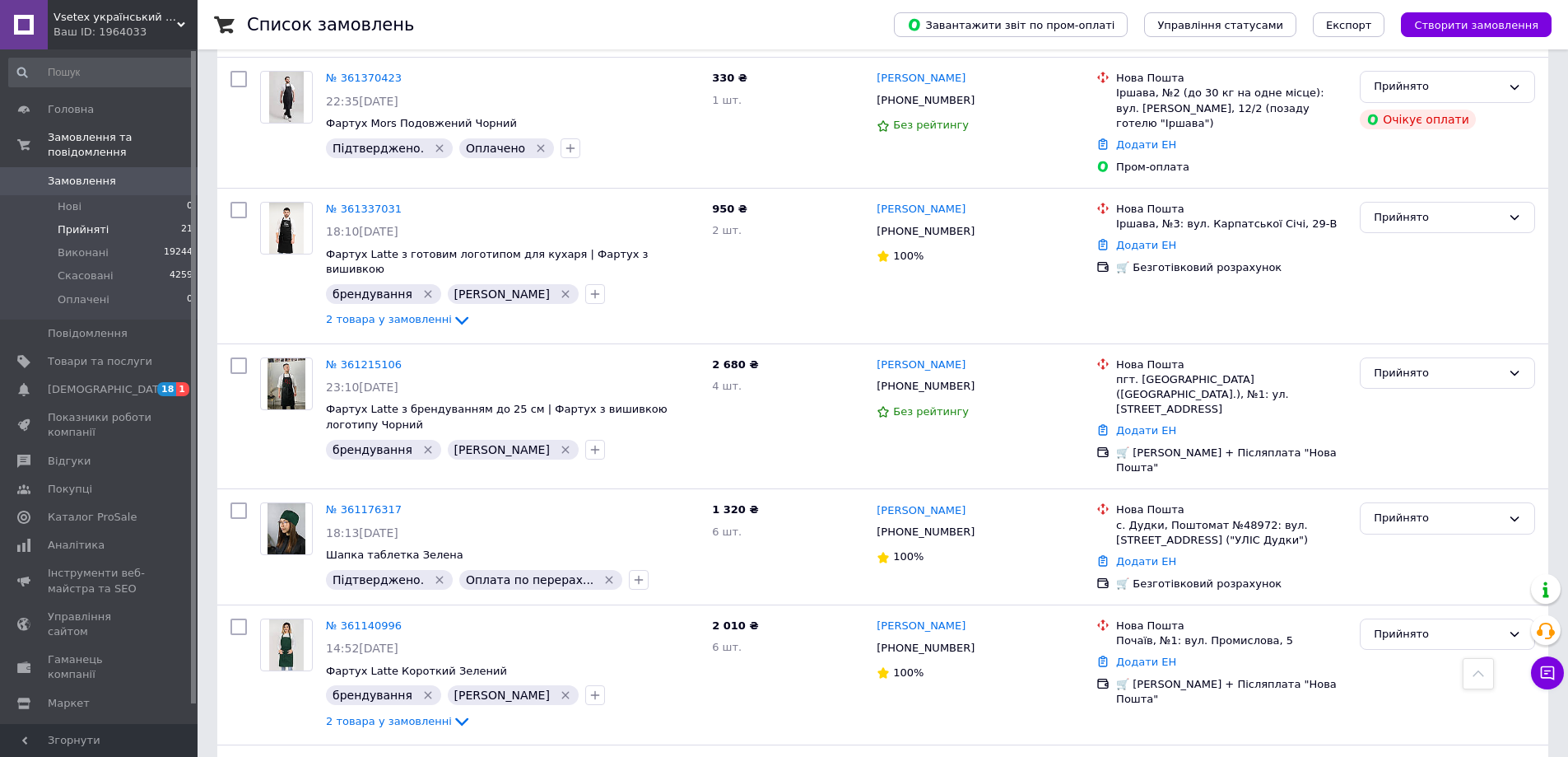
scroll to position [1098, 0]
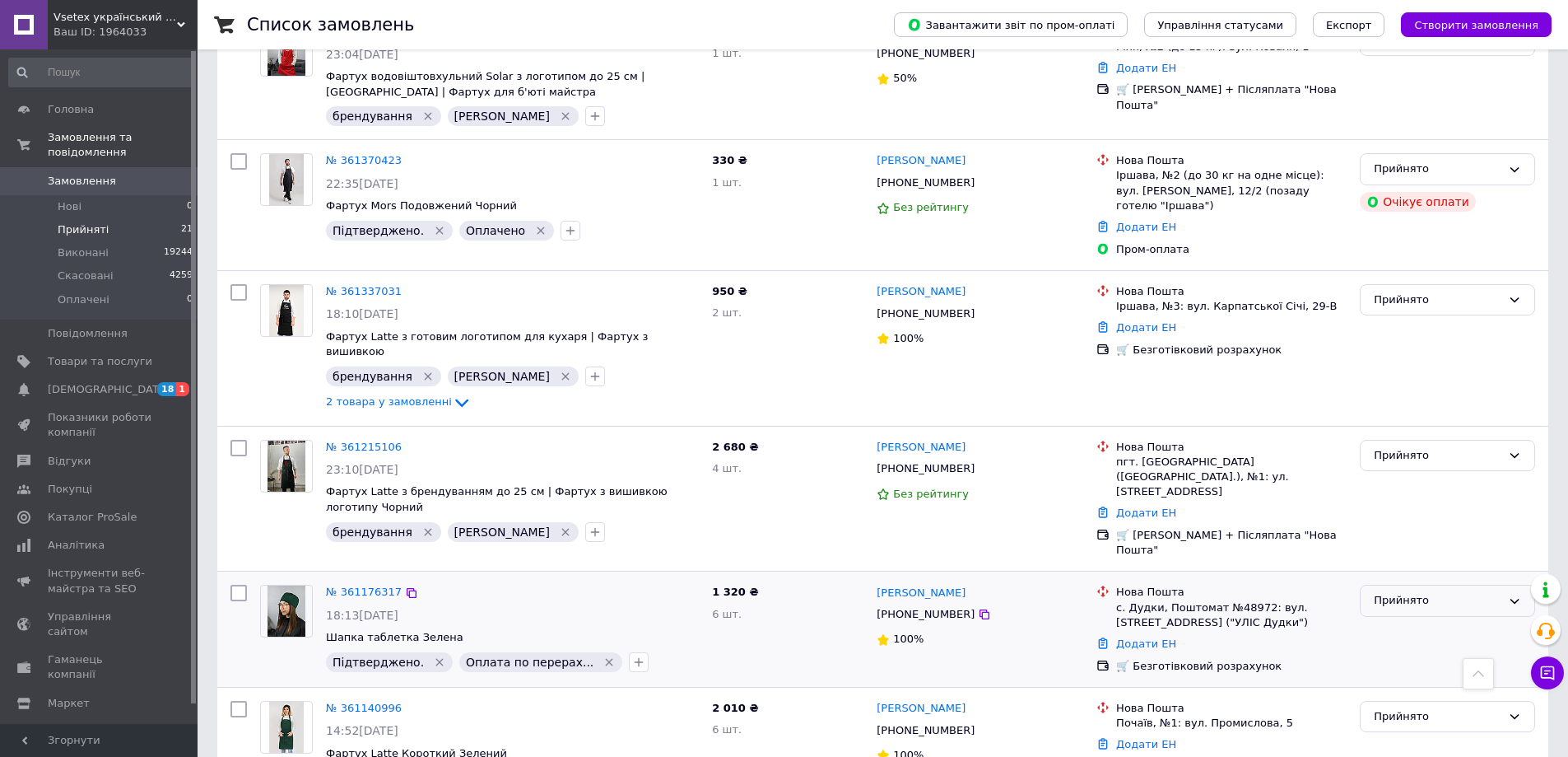
click at [1479, 592] on div "Прийнято" at bounding box center [1437, 600] width 127 height 17
click at [1426, 620] on li "Виконано" at bounding box center [1447, 635] width 173 height 31
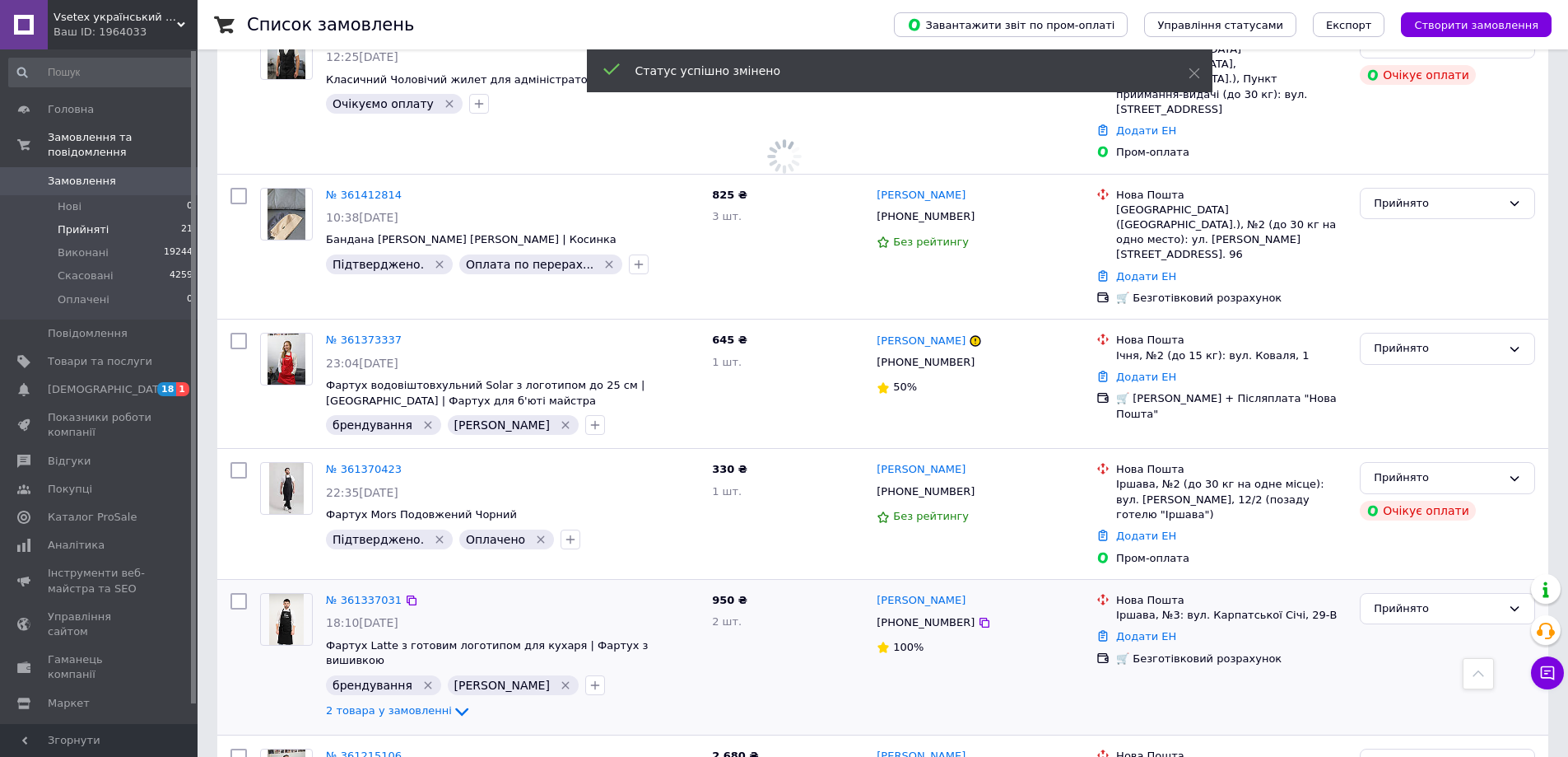
scroll to position [687, 0]
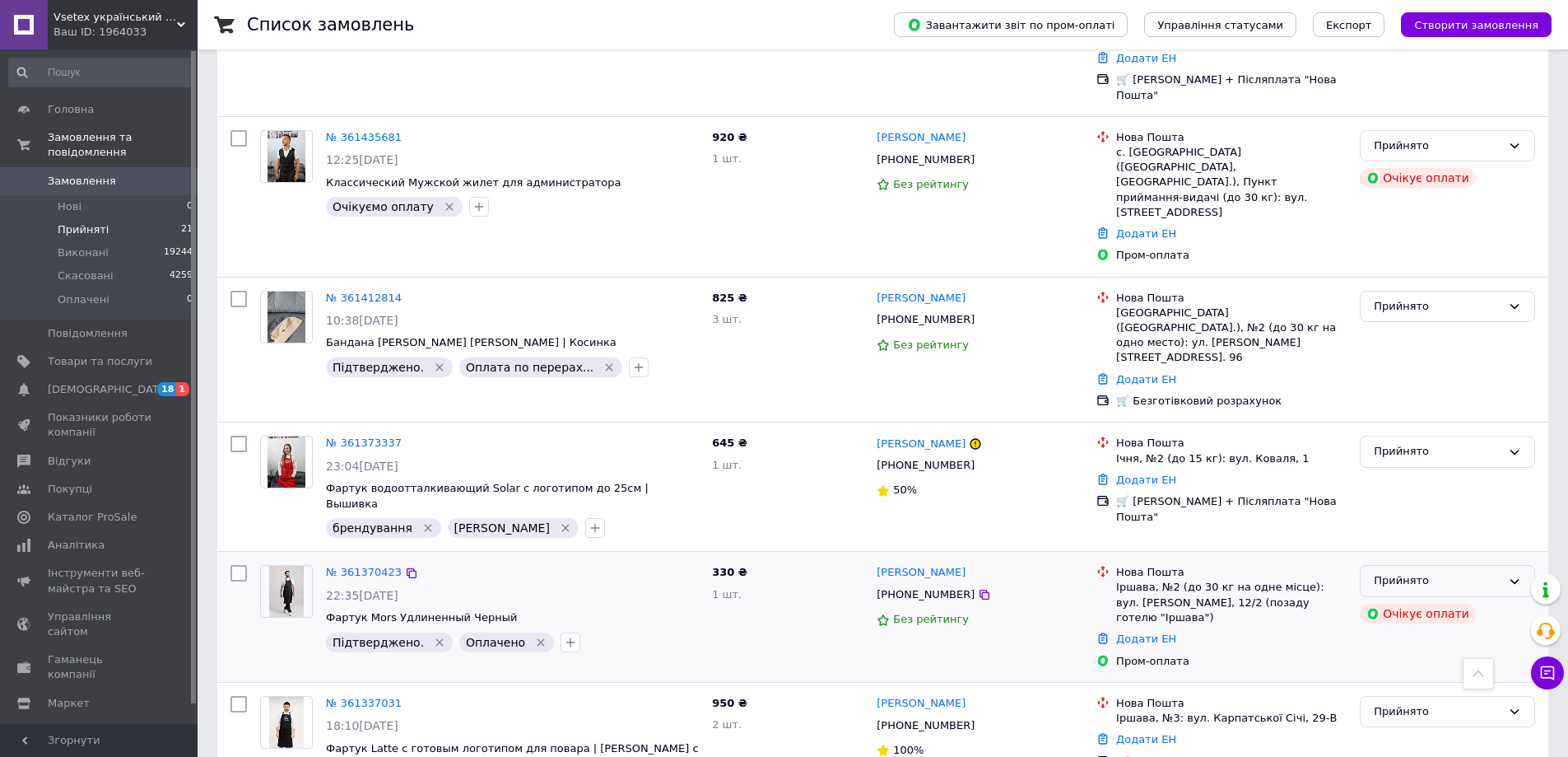
click at [1519, 575] on icon at bounding box center [1514, 581] width 13 height 13
click at [1421, 600] on li "Виконано" at bounding box center [1447, 615] width 173 height 31
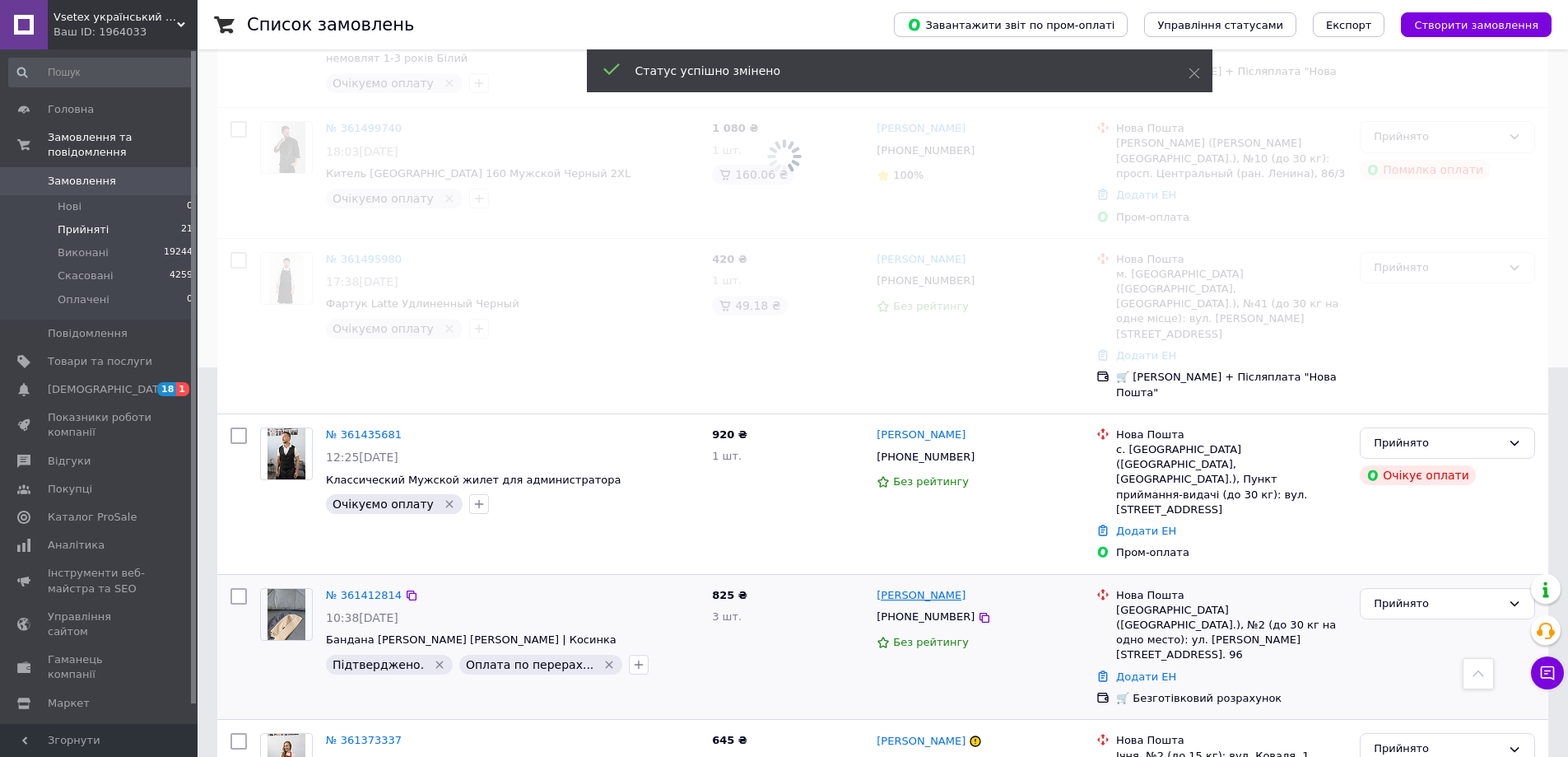
scroll to position [357, 0]
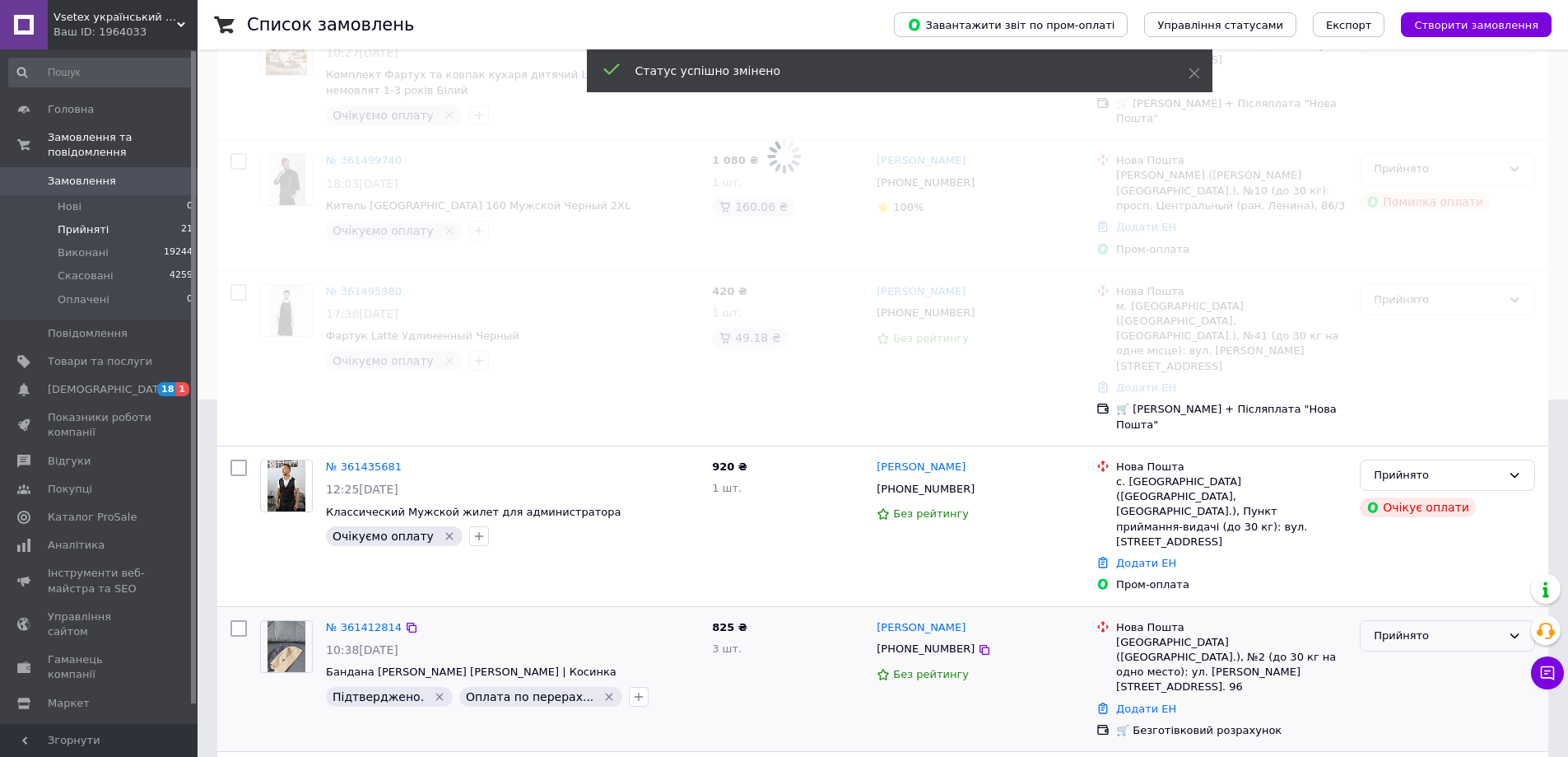
click at [1461, 628] on div "Прийнято" at bounding box center [1437, 636] width 127 height 17
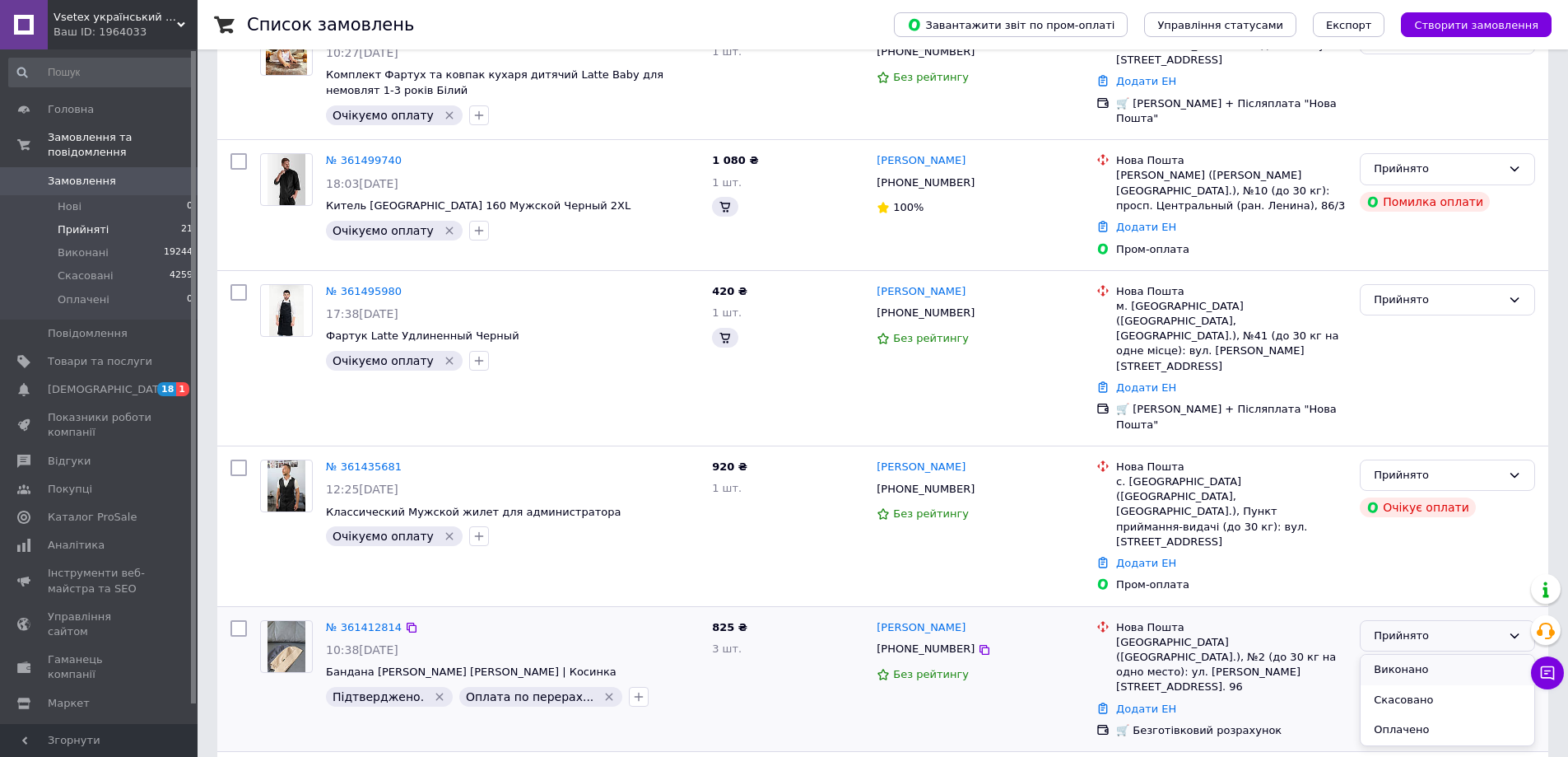
click at [1412, 655] on li "Виконано" at bounding box center [1447, 670] width 173 height 31
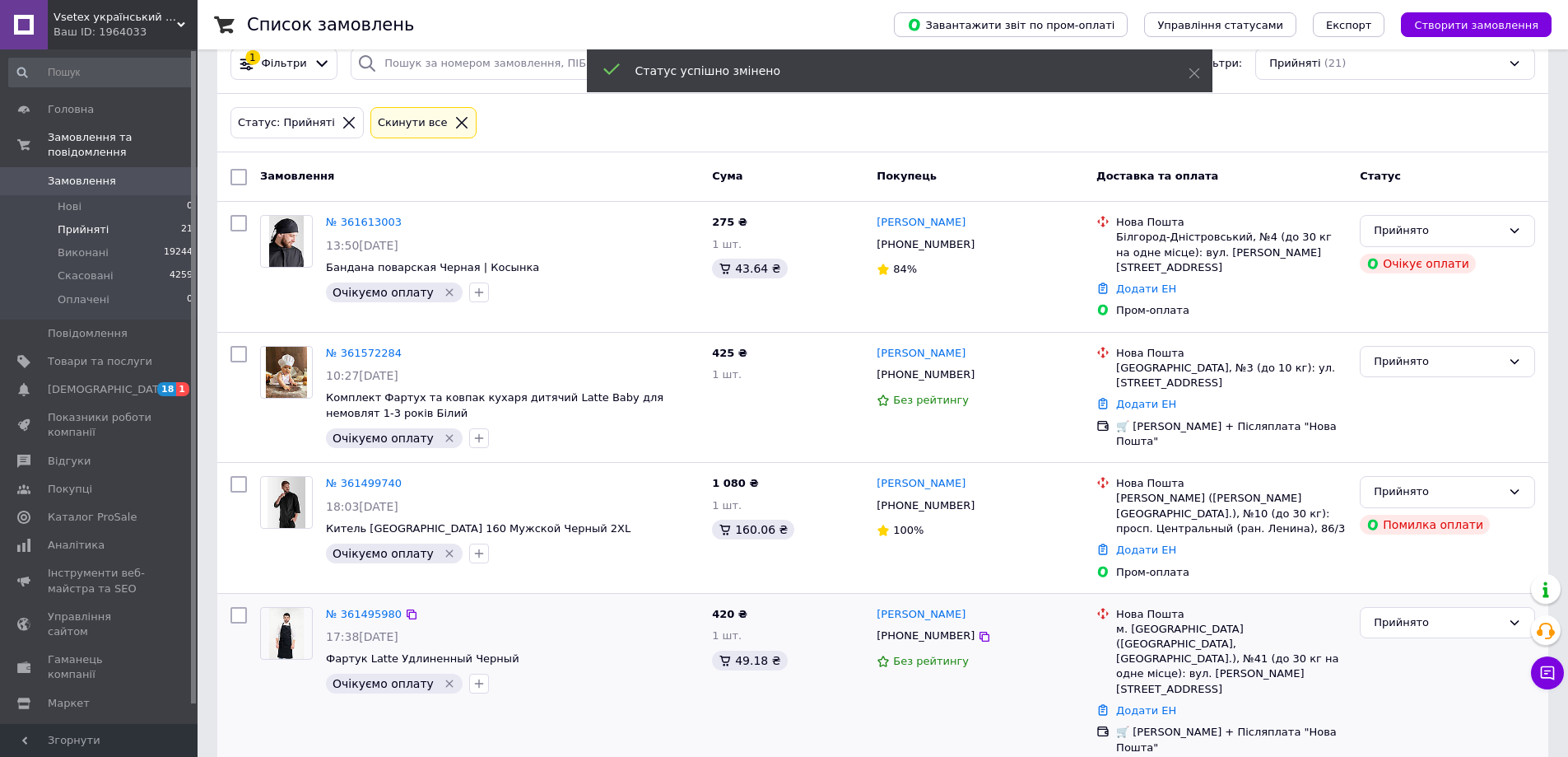
scroll to position [0, 0]
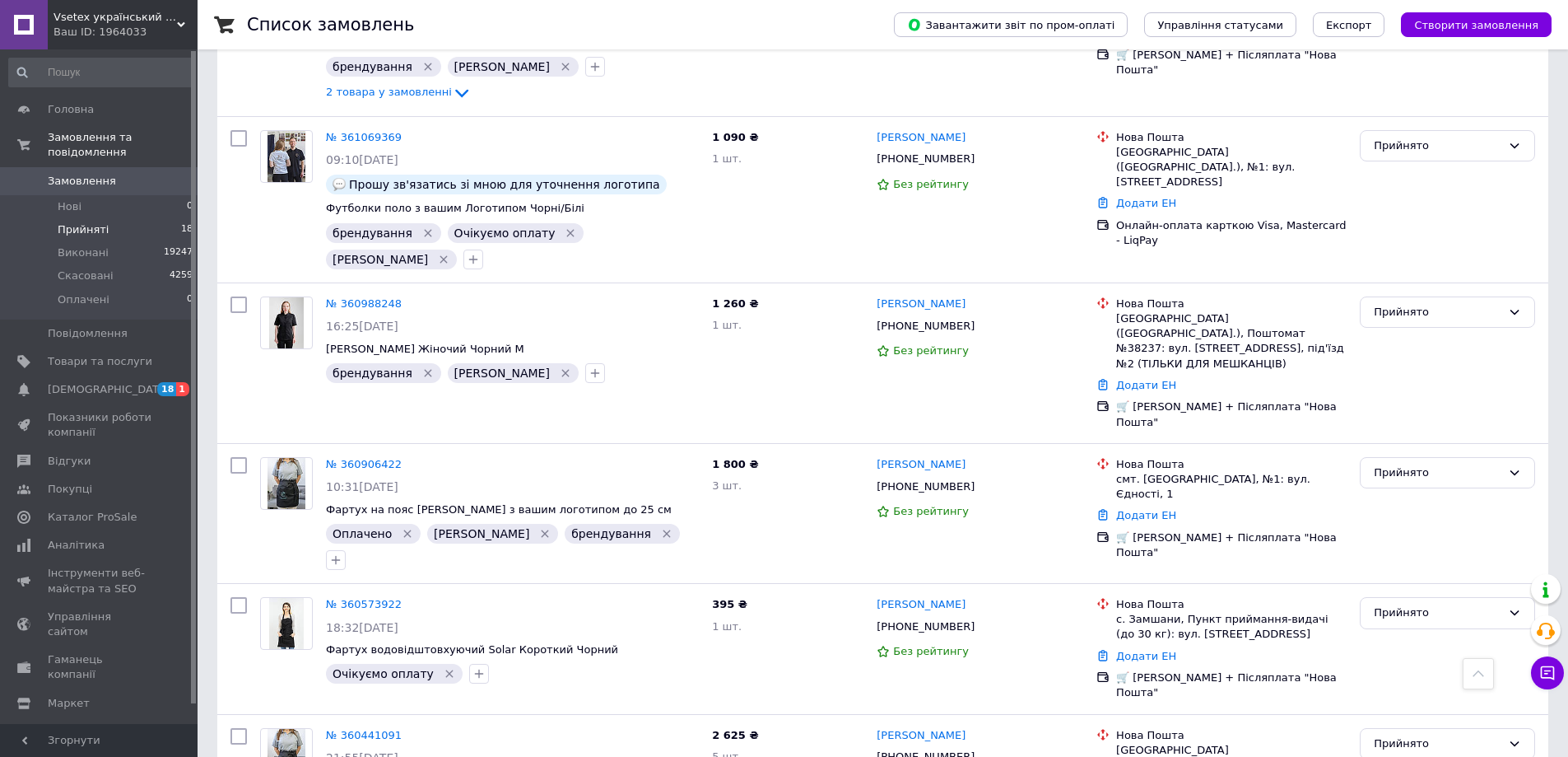
scroll to position [1361, 0]
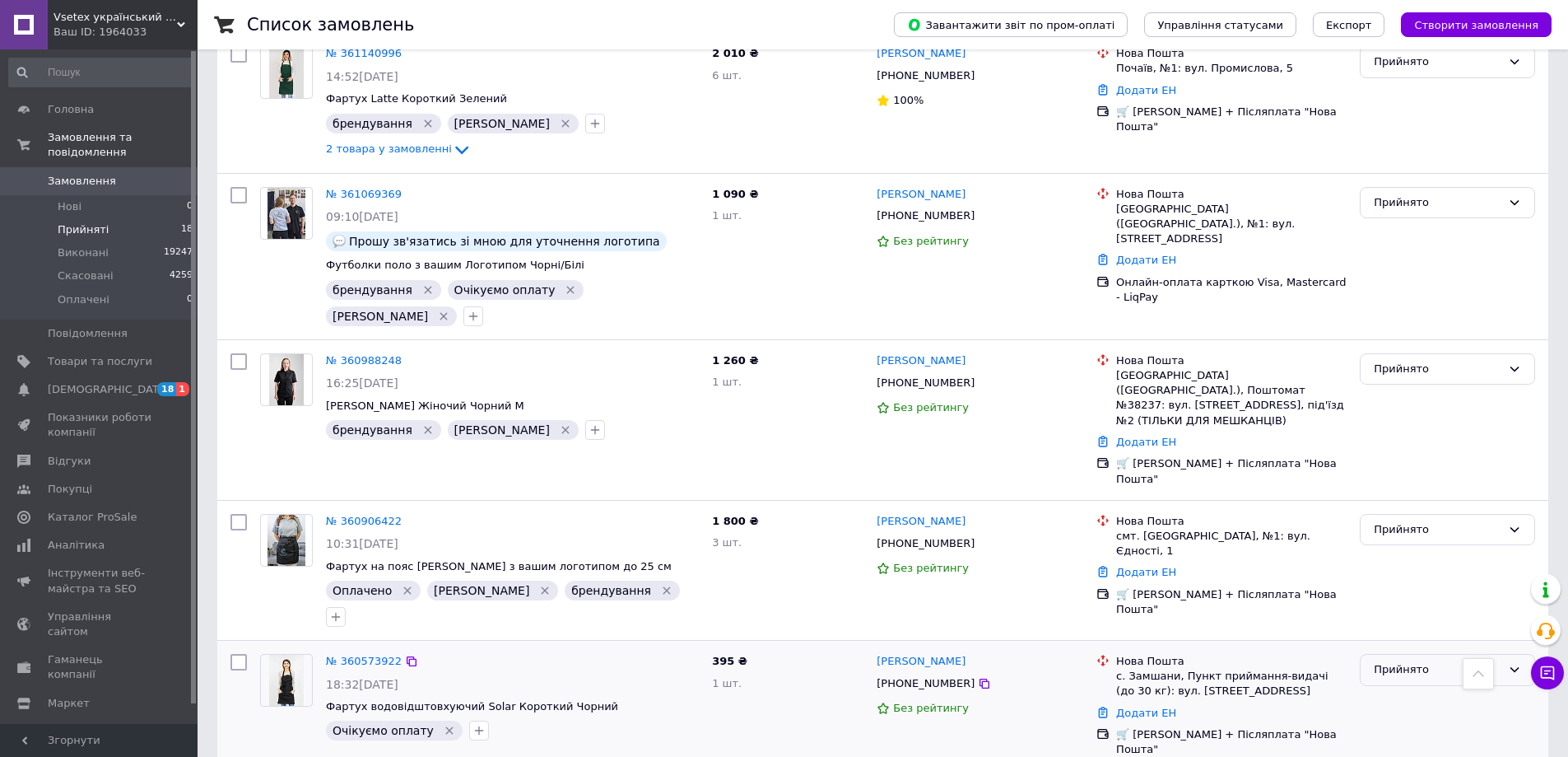
click at [1404, 654] on div "Прийнято" at bounding box center [1447, 670] width 175 height 32
click at [1399, 718] on li "Скасовано" at bounding box center [1447, 734] width 173 height 31
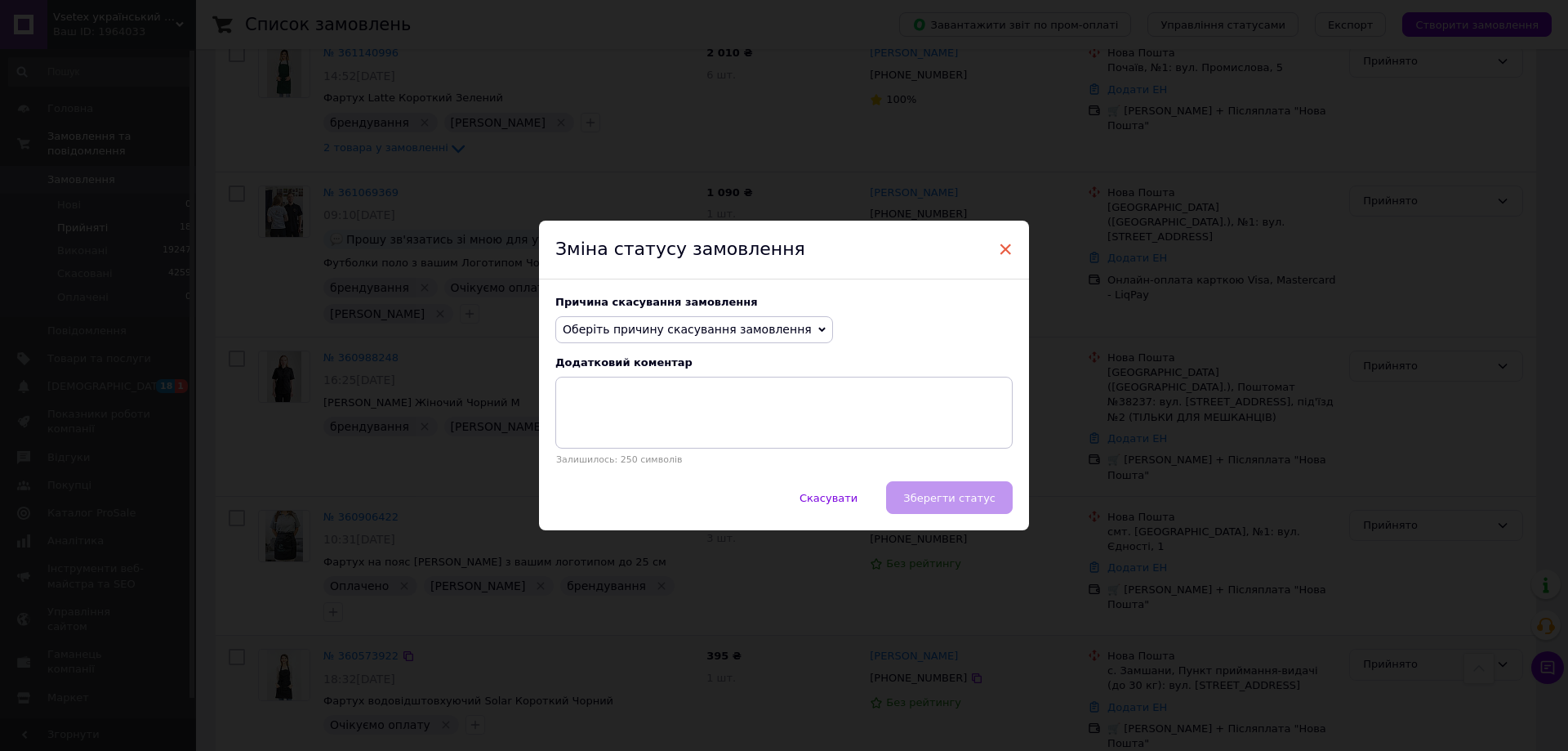
click at [1007, 245] on span "×" at bounding box center [1005, 249] width 15 height 28
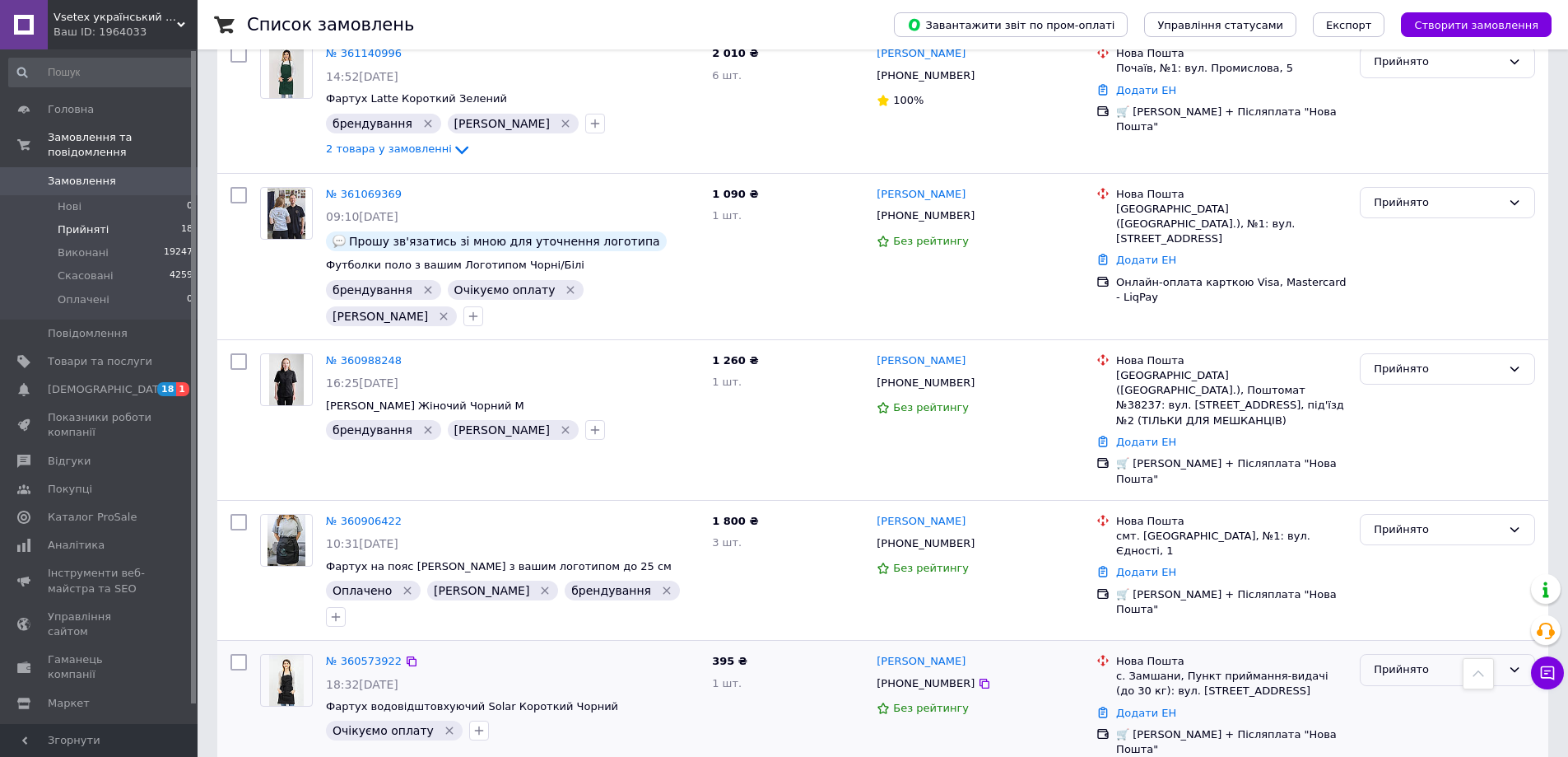
click at [1466, 661] on div "Прийнято" at bounding box center [1437, 669] width 127 height 17
click at [1381, 689] on li "Виконано" at bounding box center [1447, 704] width 173 height 31
click at [1435, 661] on div at bounding box center [1440, 667] width 134 height 13
click at [1433, 661] on div at bounding box center [1440, 667] width 134 height 13
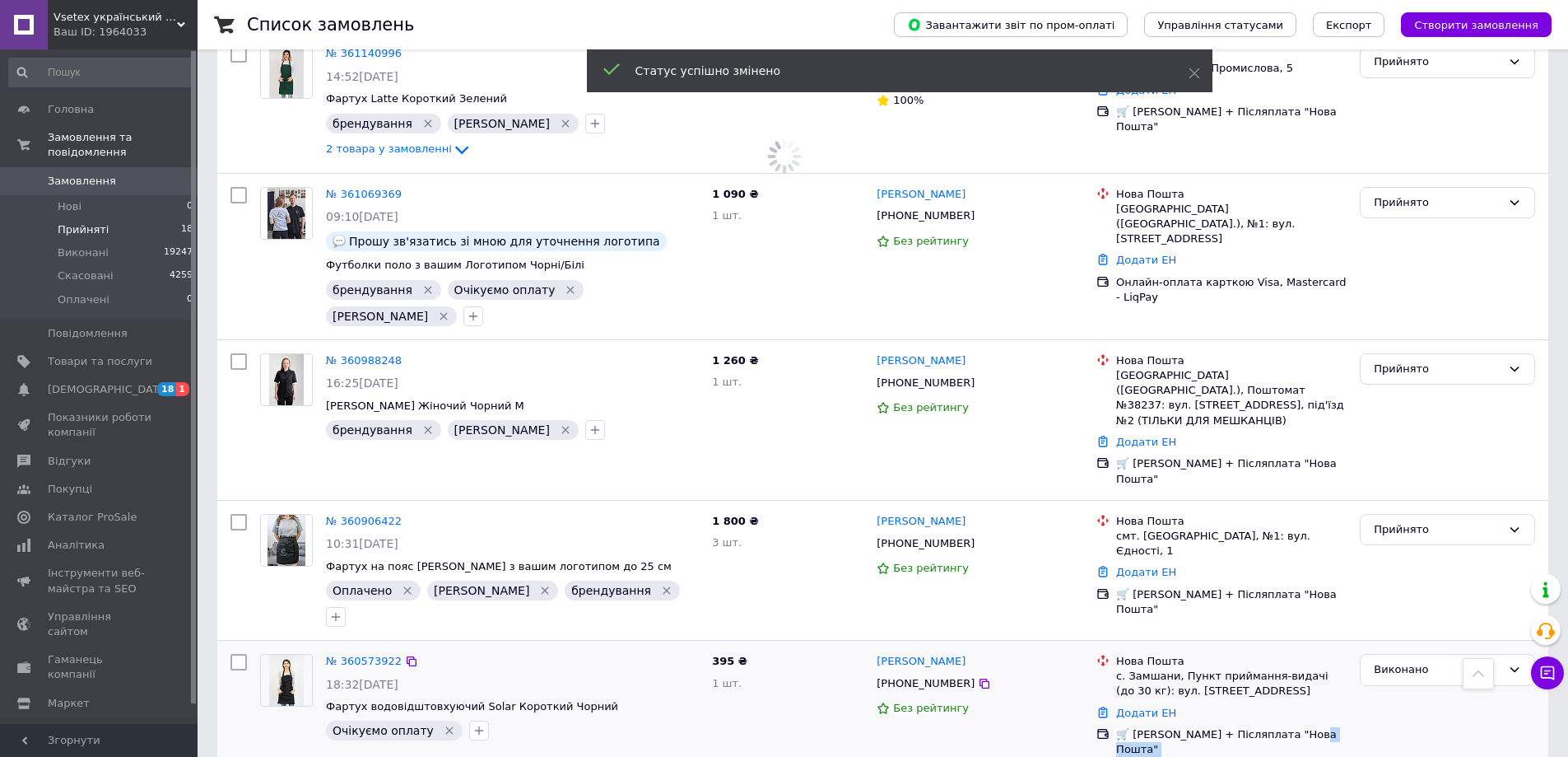
click at [1508, 663] on icon at bounding box center [1514, 669] width 13 height 13
click at [1410, 689] on li "Прийнято" at bounding box center [1447, 704] width 173 height 31
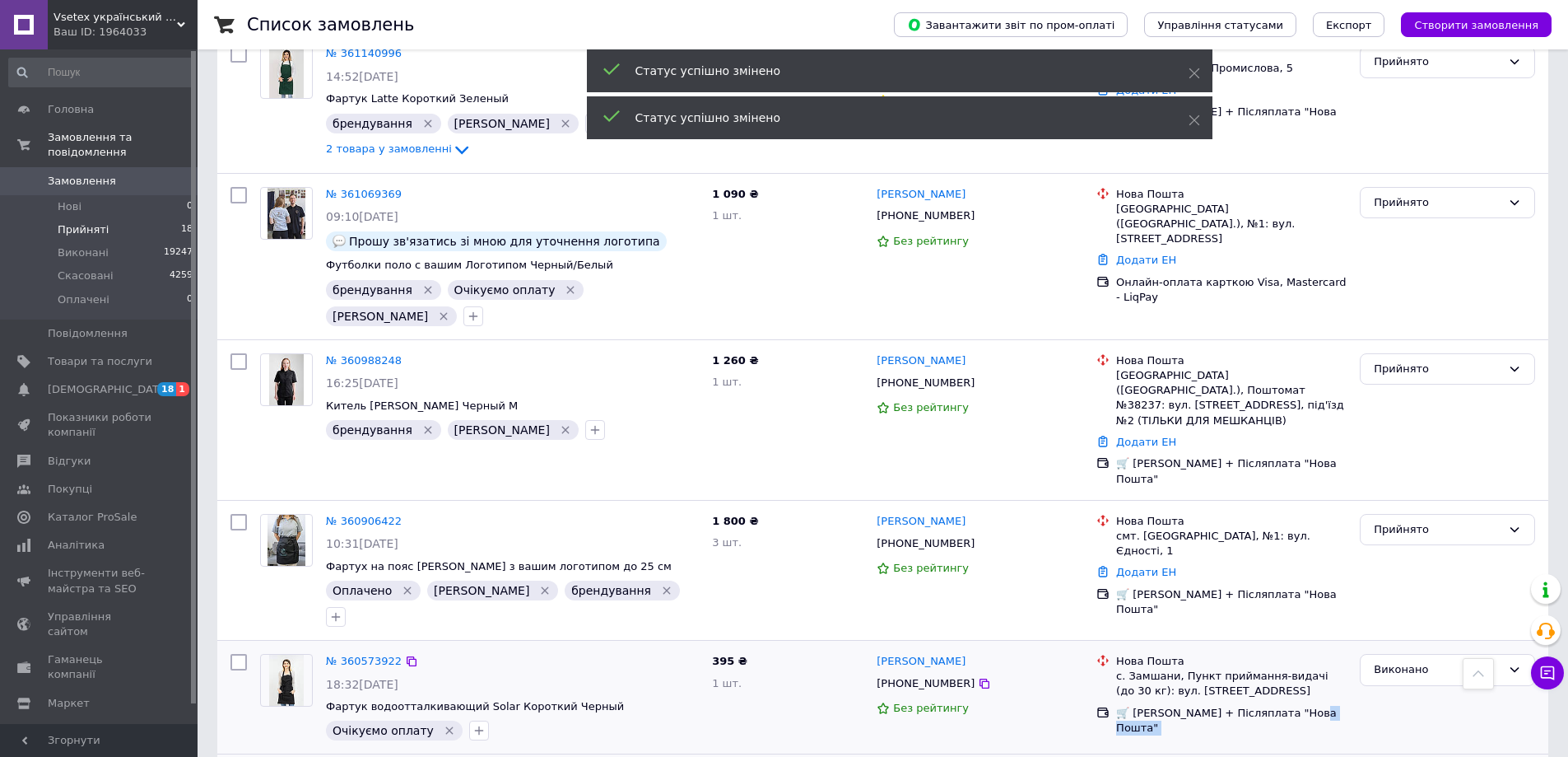
scroll to position [1346, 0]
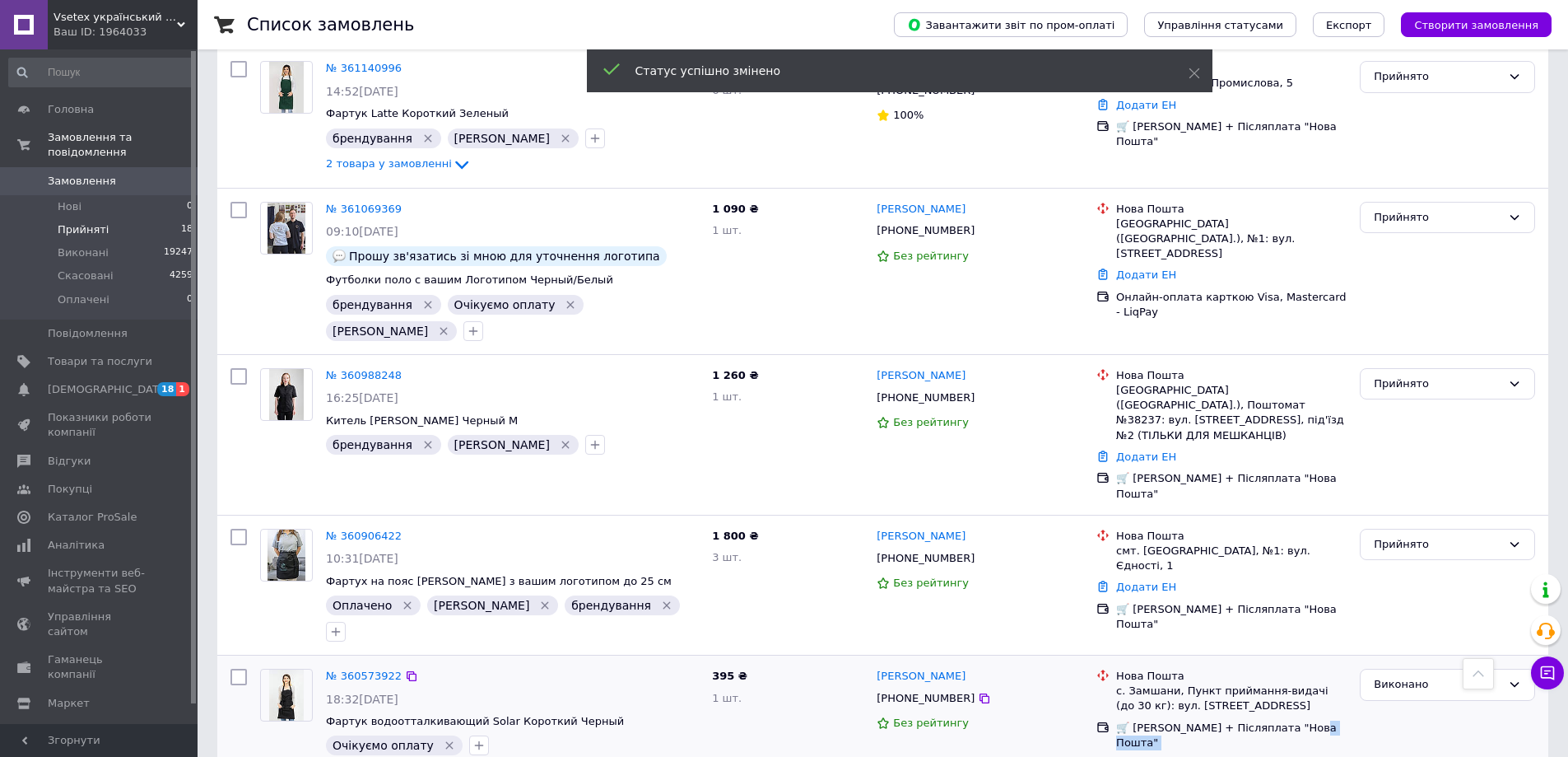
click at [1460, 662] on div "Виконано" at bounding box center [1447, 711] width 188 height 100
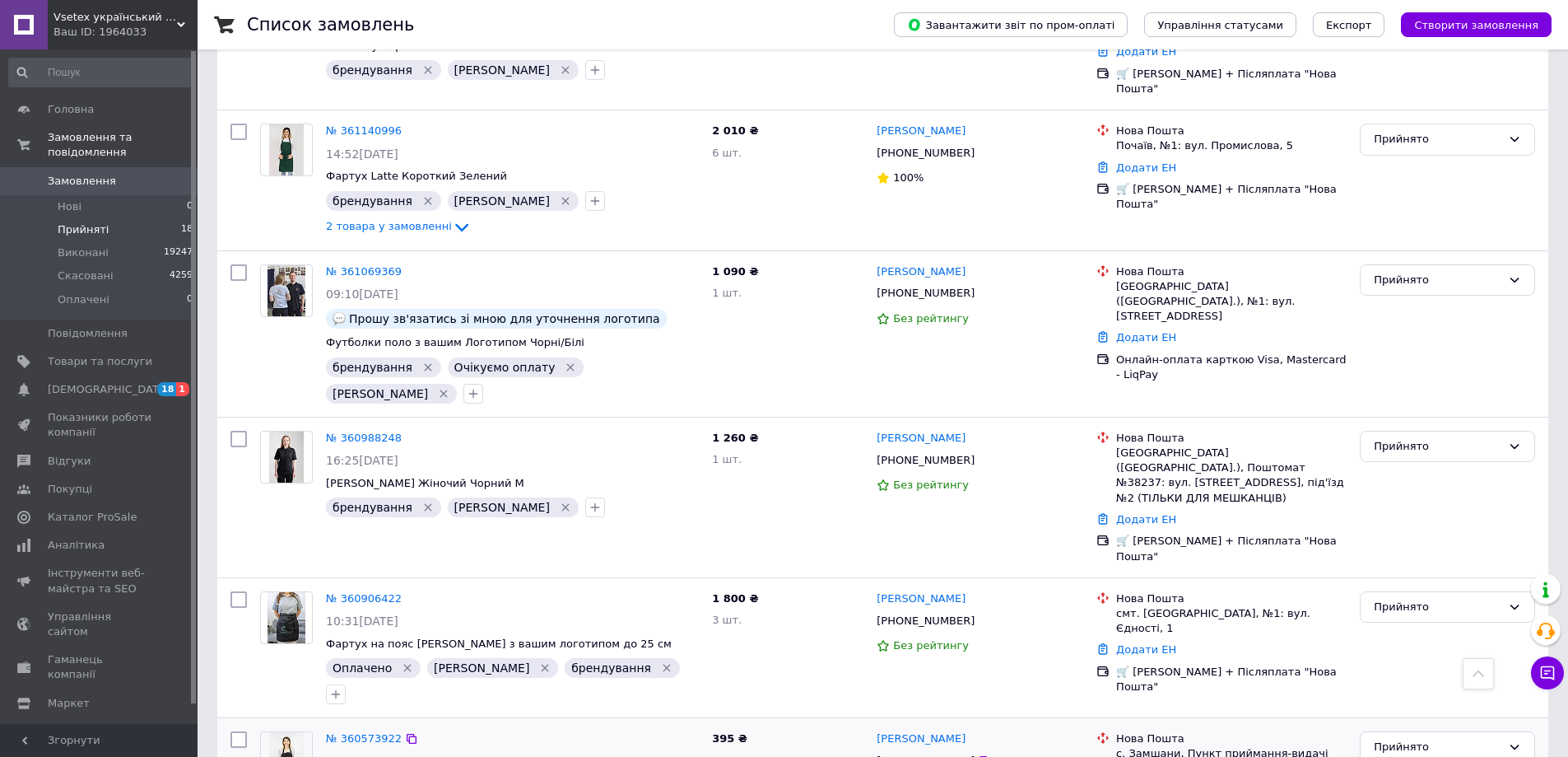
scroll to position [1279, 0]
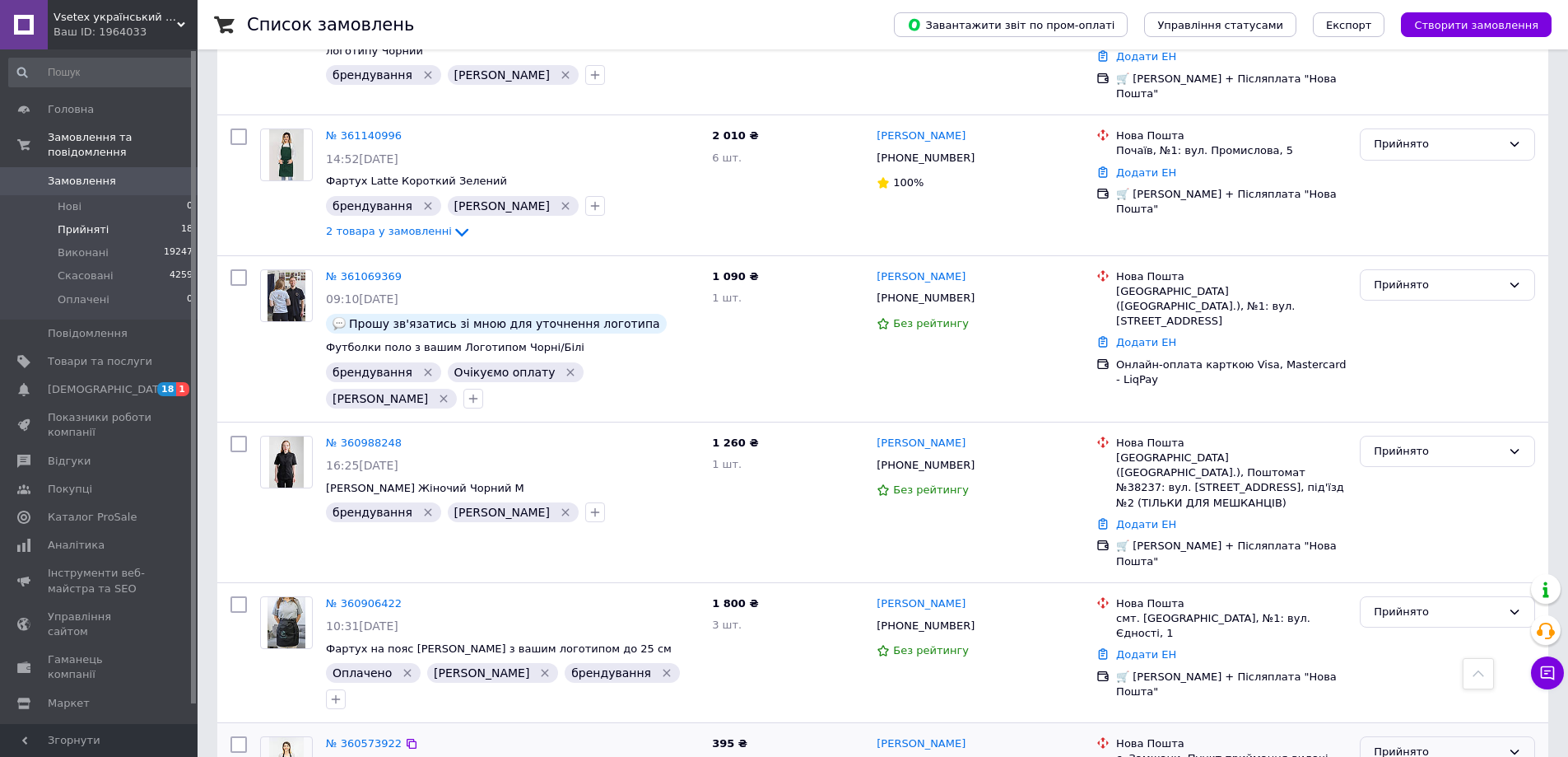
click at [1465, 744] on div "Прийнято" at bounding box center [1437, 752] width 127 height 17
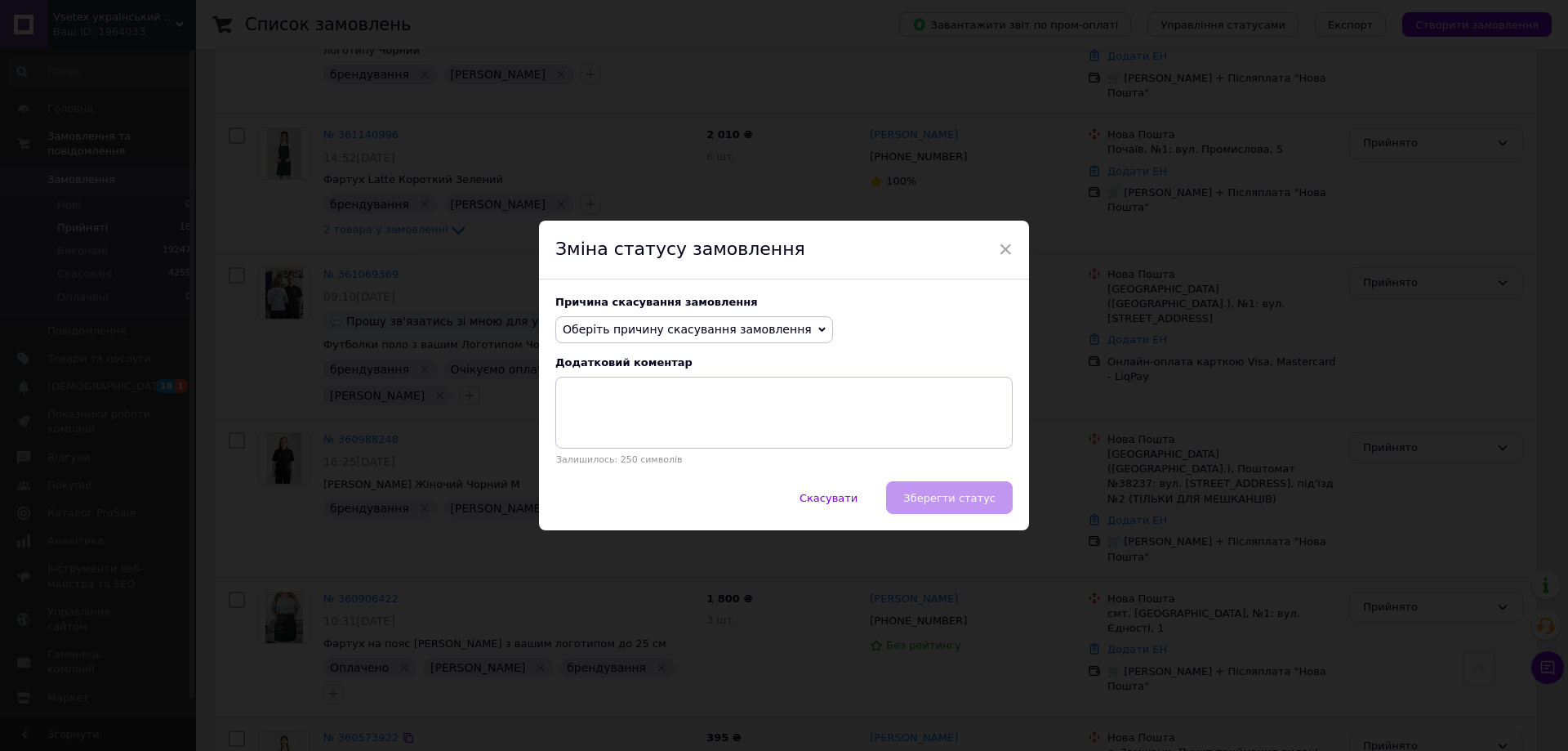
click at [711, 333] on span "Оберіть причину скасування замовлення" at bounding box center [688, 329] width 249 height 13
click at [637, 412] on li "Оплата не надійшла" at bounding box center [694, 407] width 276 height 23
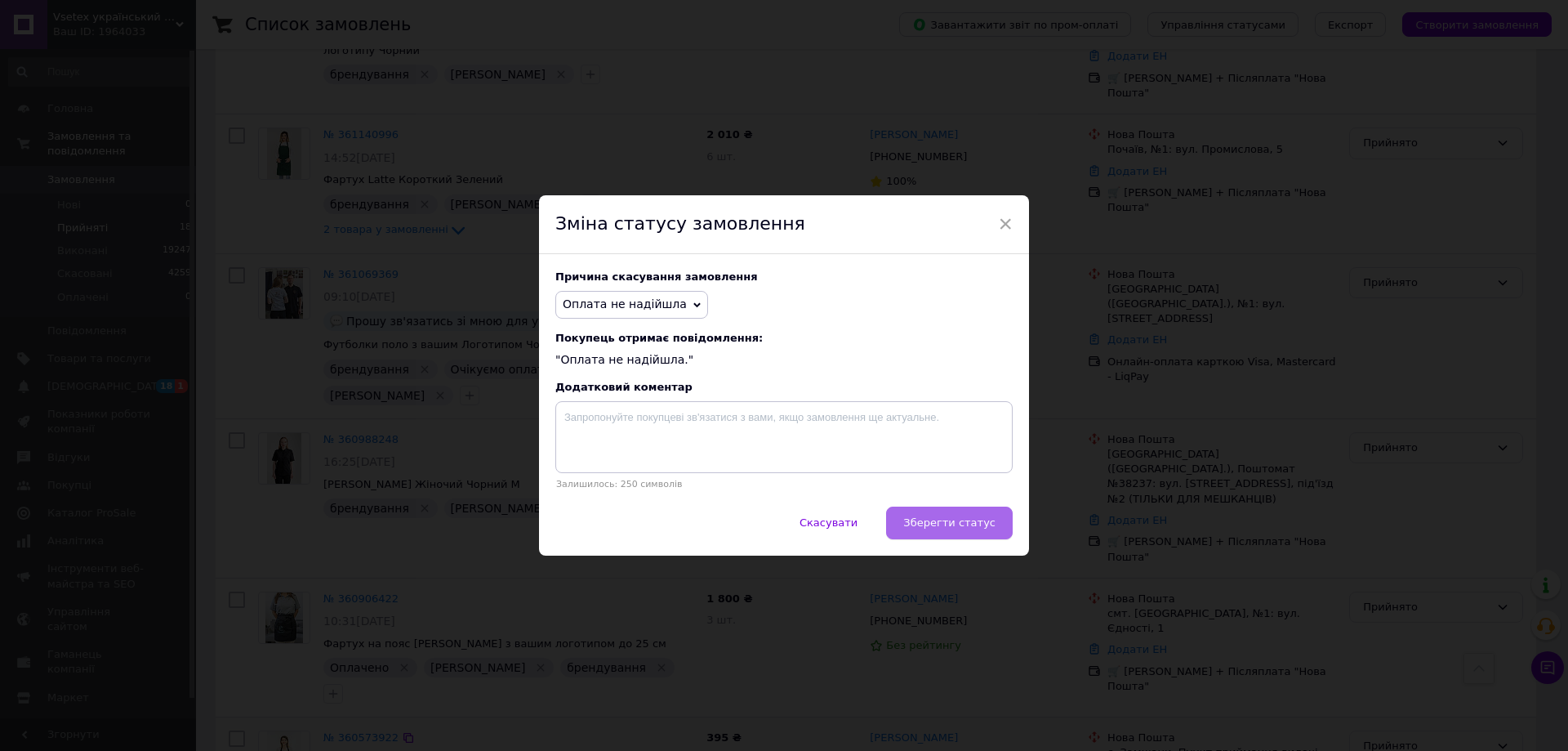
click at [943, 538] on button "Зберегти статус" at bounding box center [950, 522] width 127 height 33
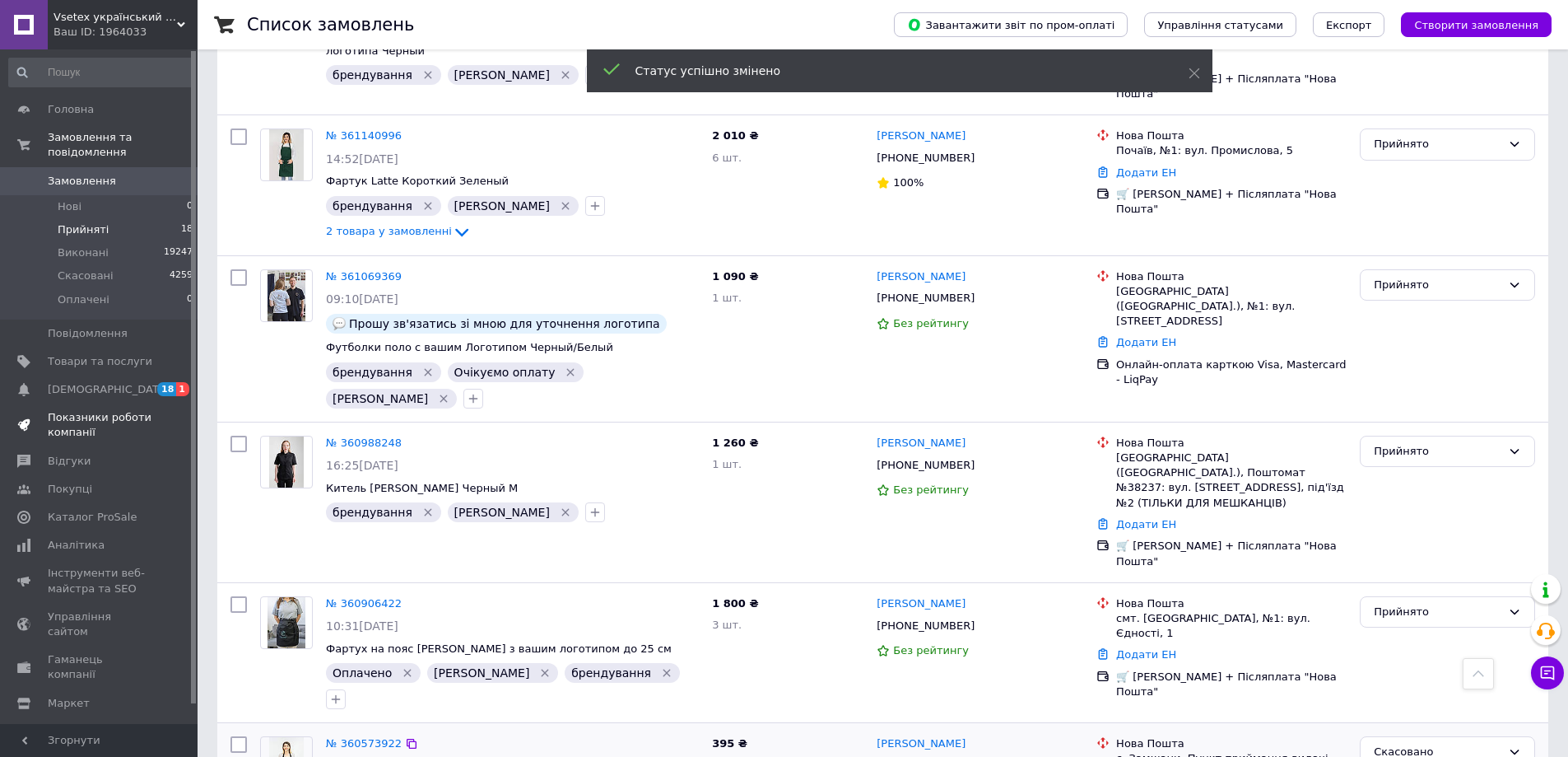
scroll to position [1263, 0]
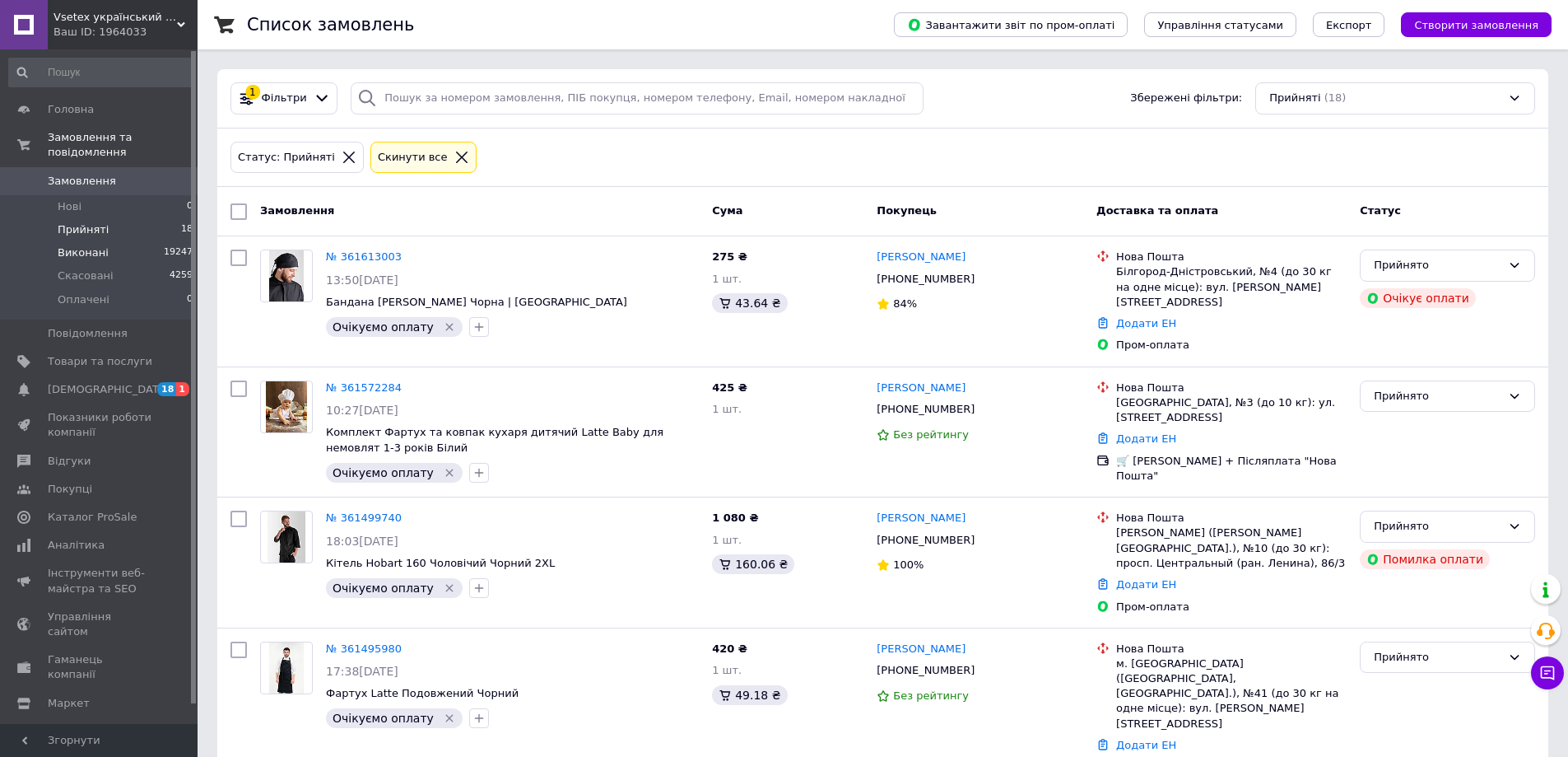
click at [104, 242] on li "Виконані 19247" at bounding box center [101, 253] width 203 height 23
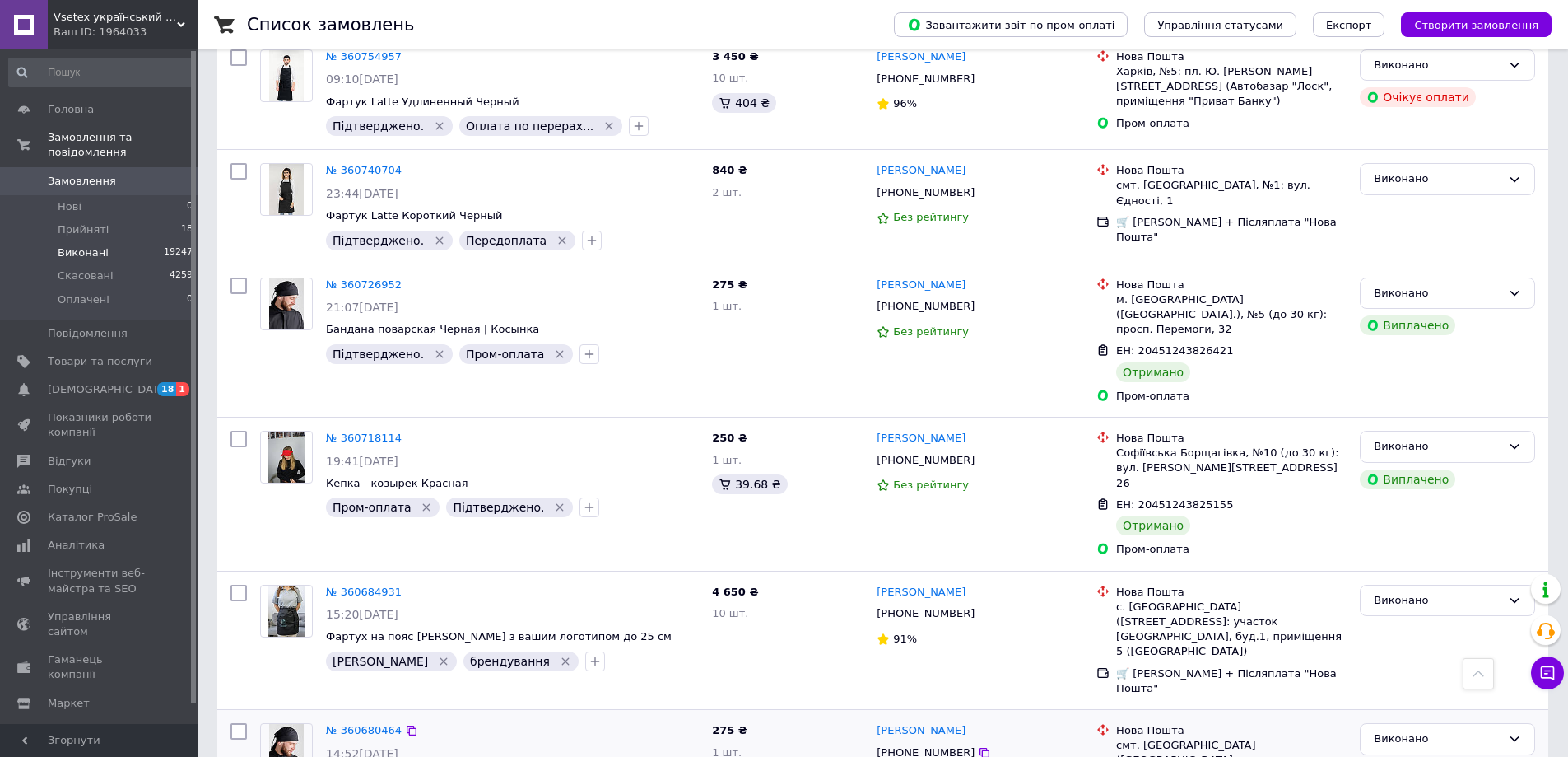
scroll to position [5352, 0]
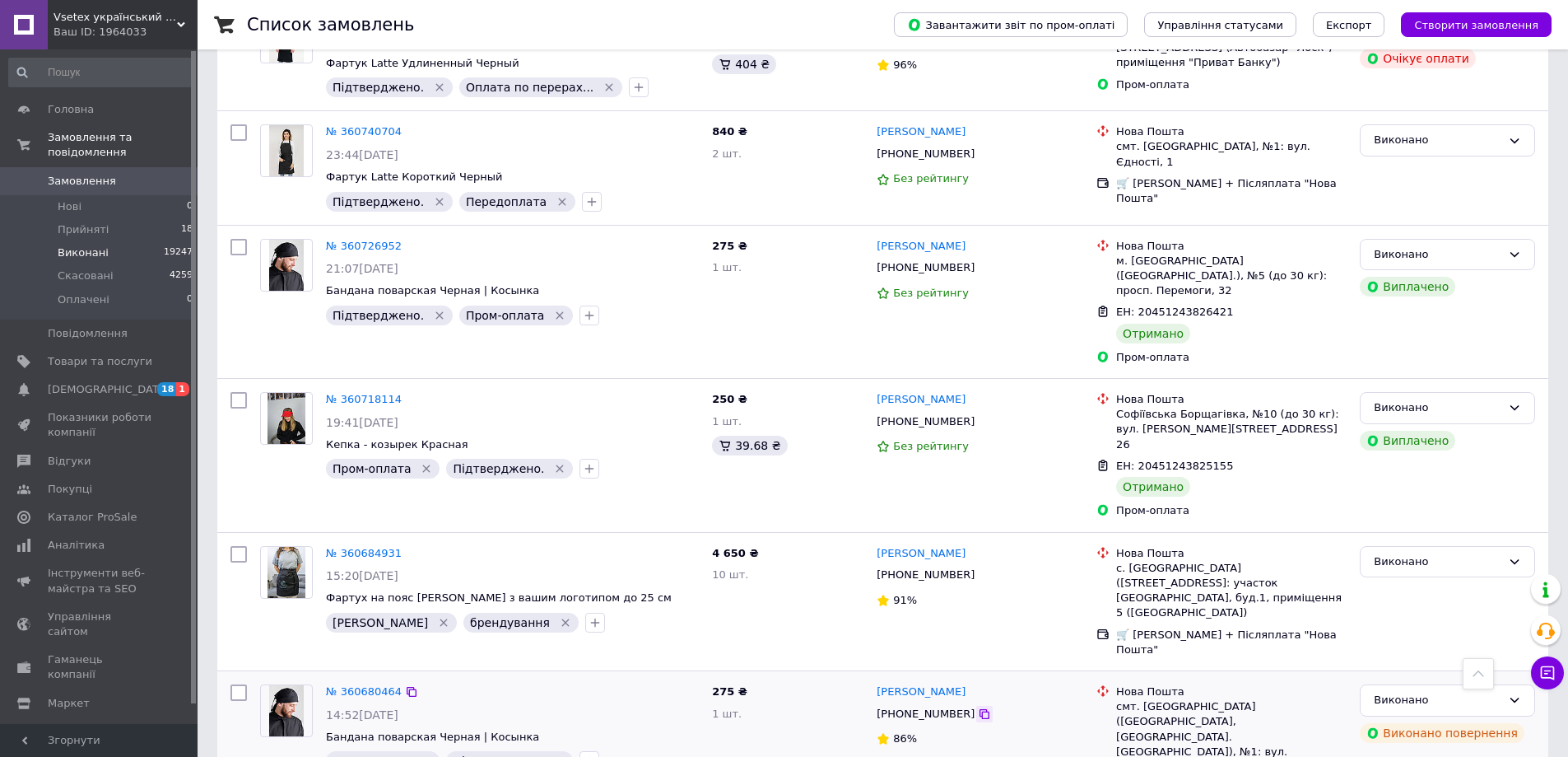
click at [977, 708] on icon at bounding box center [984, 714] width 13 height 13
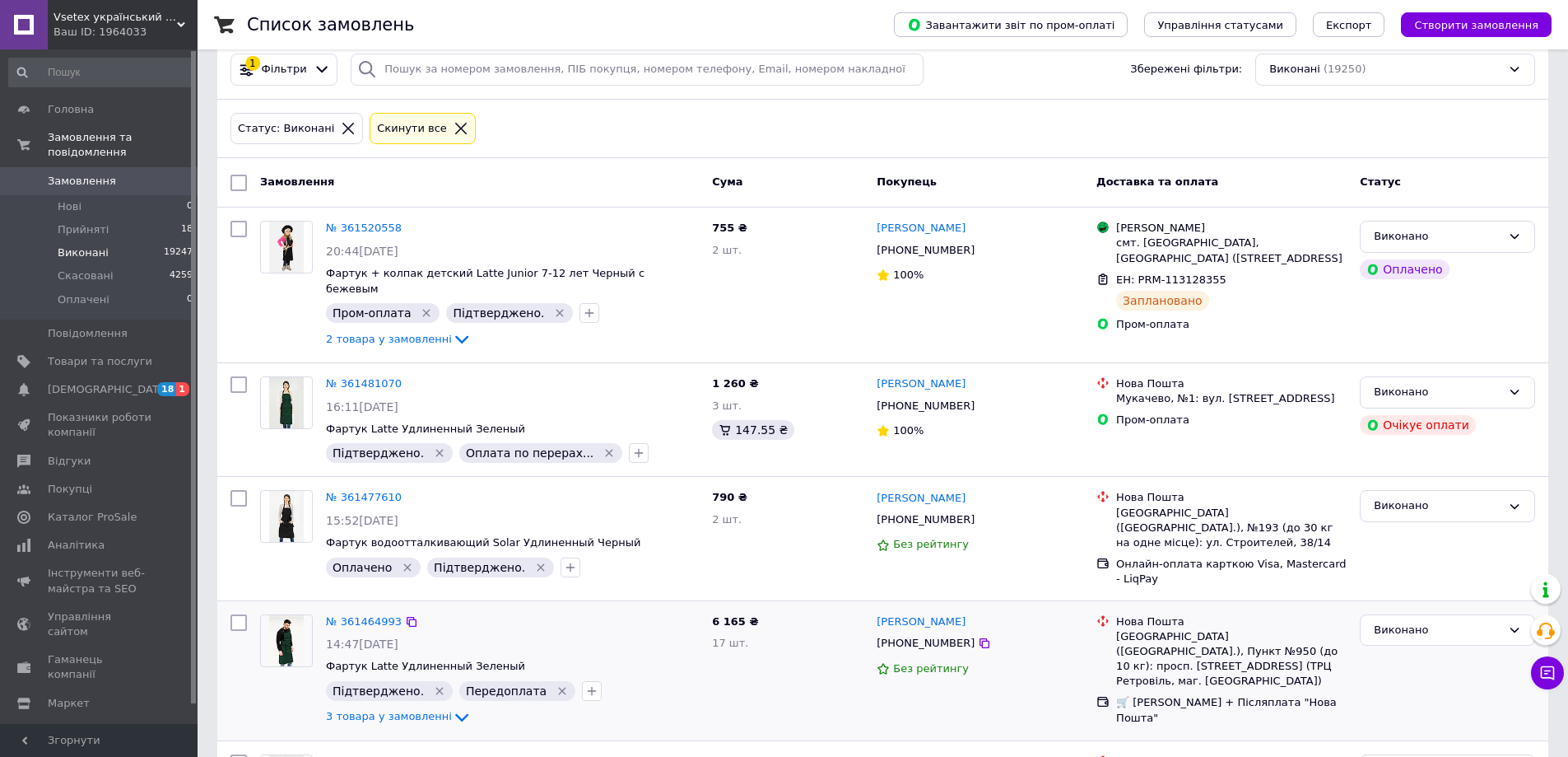
scroll to position [0, 0]
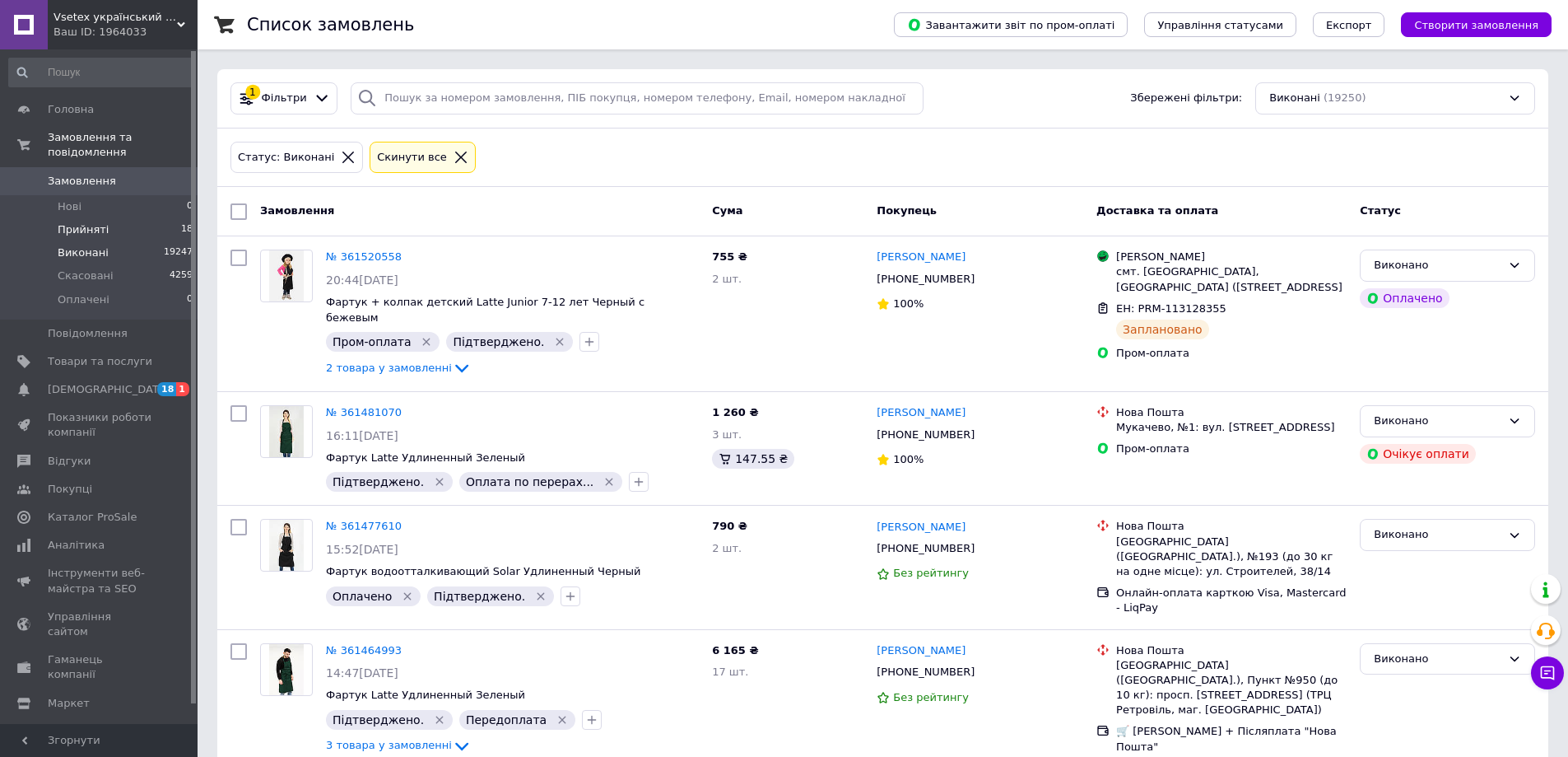
click at [100, 223] on span "Прийняті" at bounding box center [83, 230] width 51 height 15
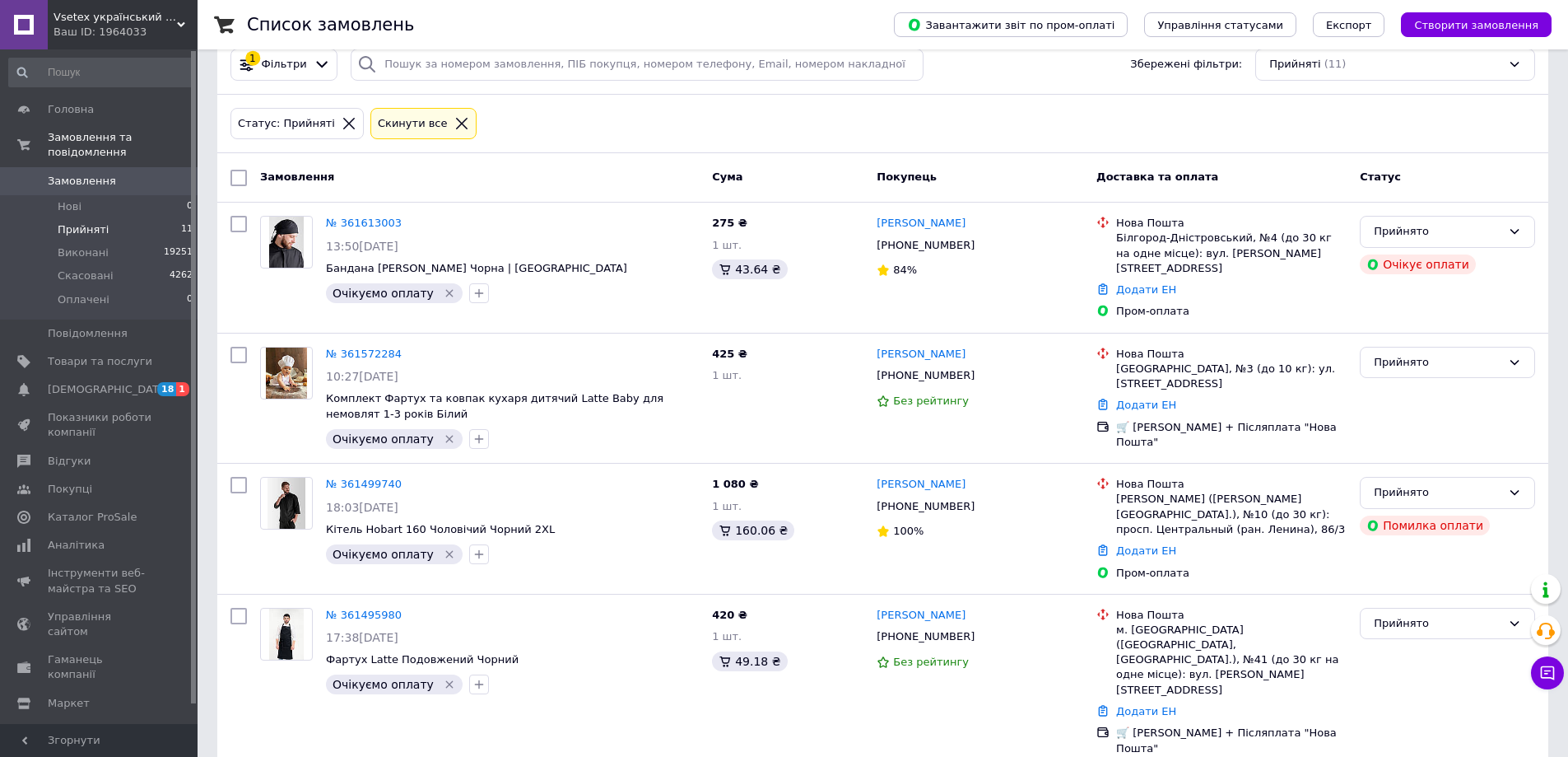
scroll to position [7, 0]
